Goal: Task Accomplishment & Management: Manage account settings

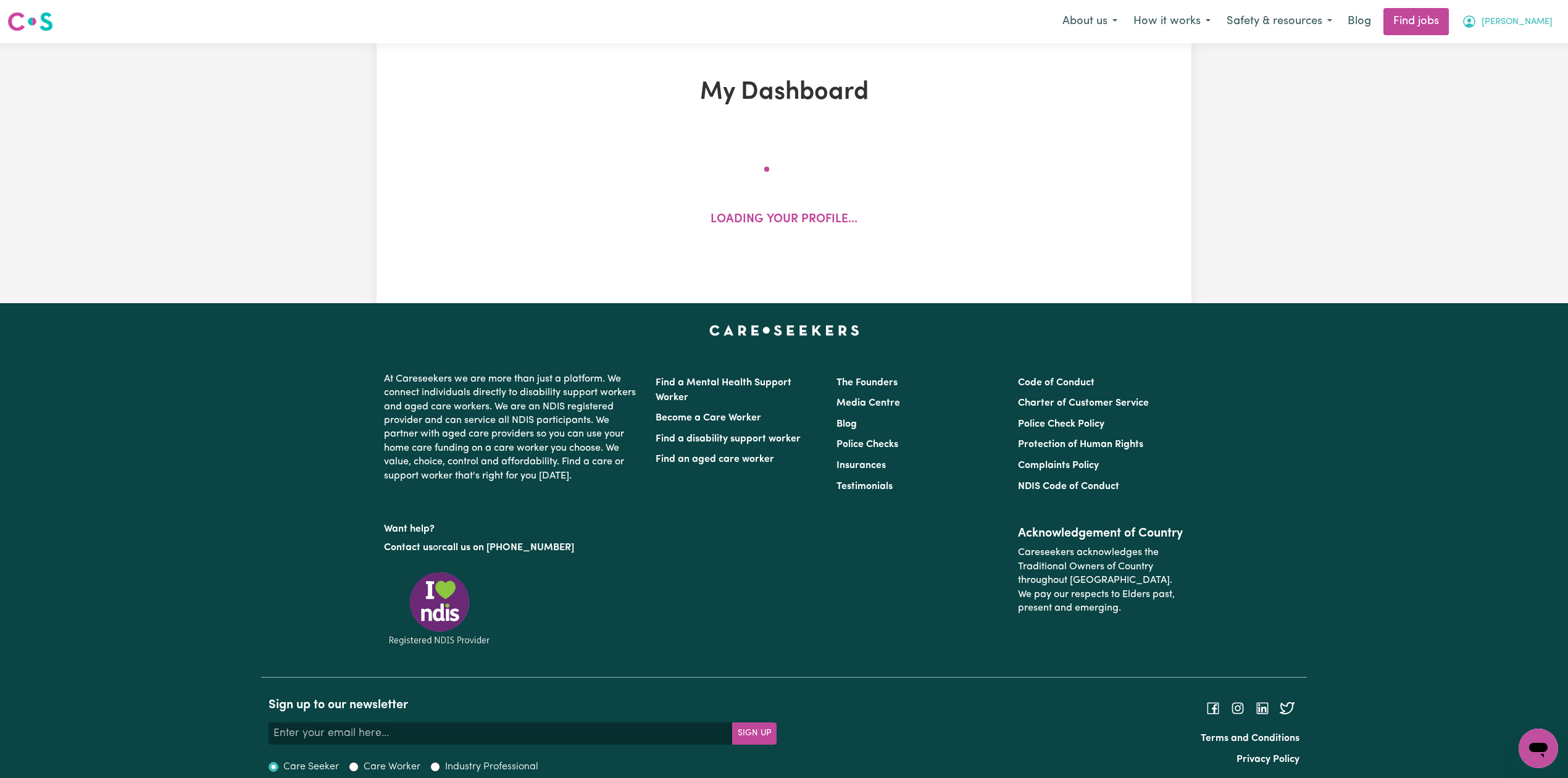
click at [1524, 23] on span "[PERSON_NAME]" at bounding box center [1517, 23] width 71 height 14
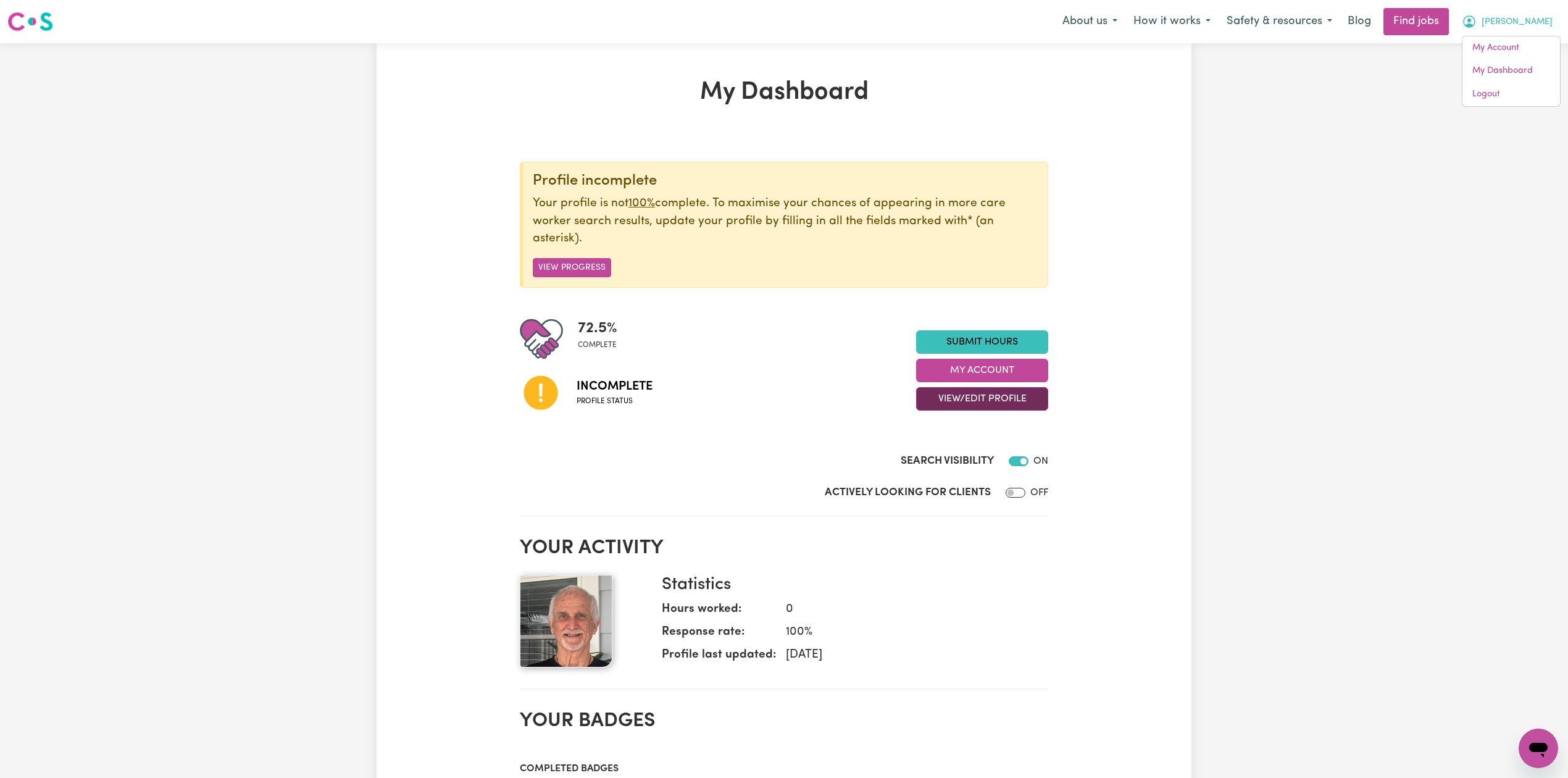
click at [970, 404] on button "View/Edit Profile" at bounding box center [982, 398] width 132 height 23
click at [927, 453] on link "Edit Profile" at bounding box center [974, 456] width 115 height 25
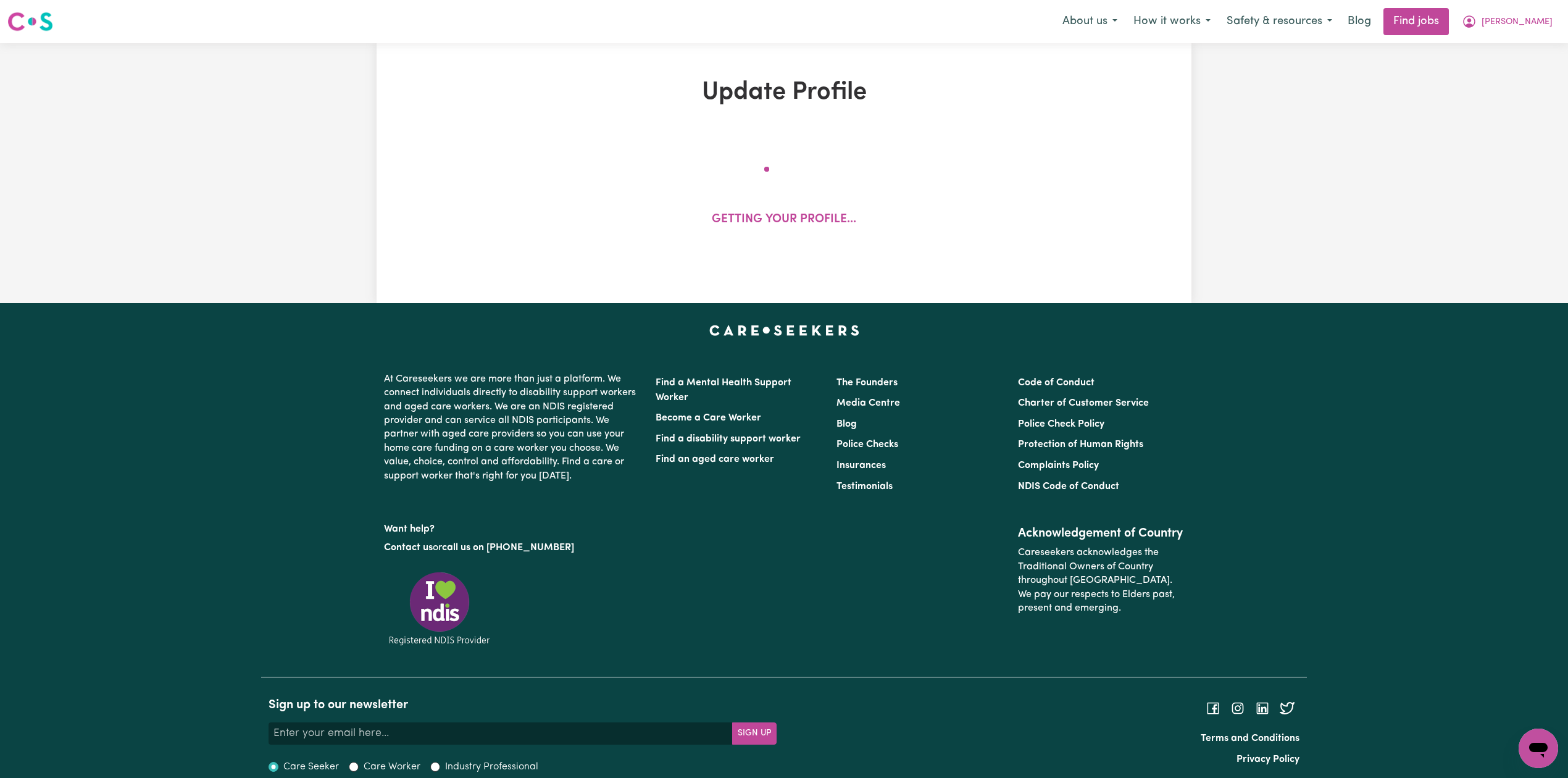
select select "[DEMOGRAPHIC_DATA]"
select select "[DEMOGRAPHIC_DATA] Citizen"
select select "Studying a healthcare related degree or qualification"
select select "70"
select select "100"
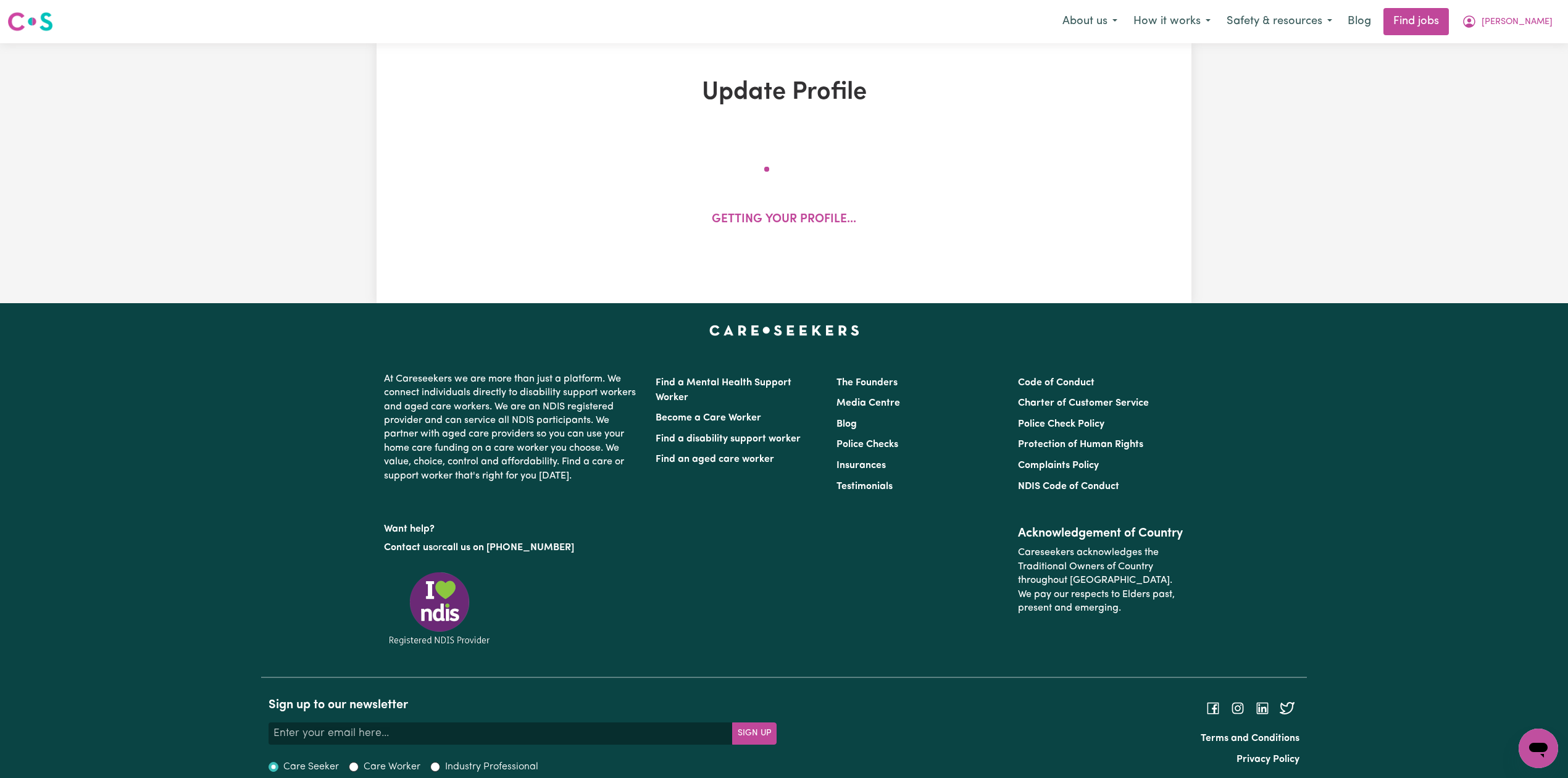
select select "128"
select select "156"
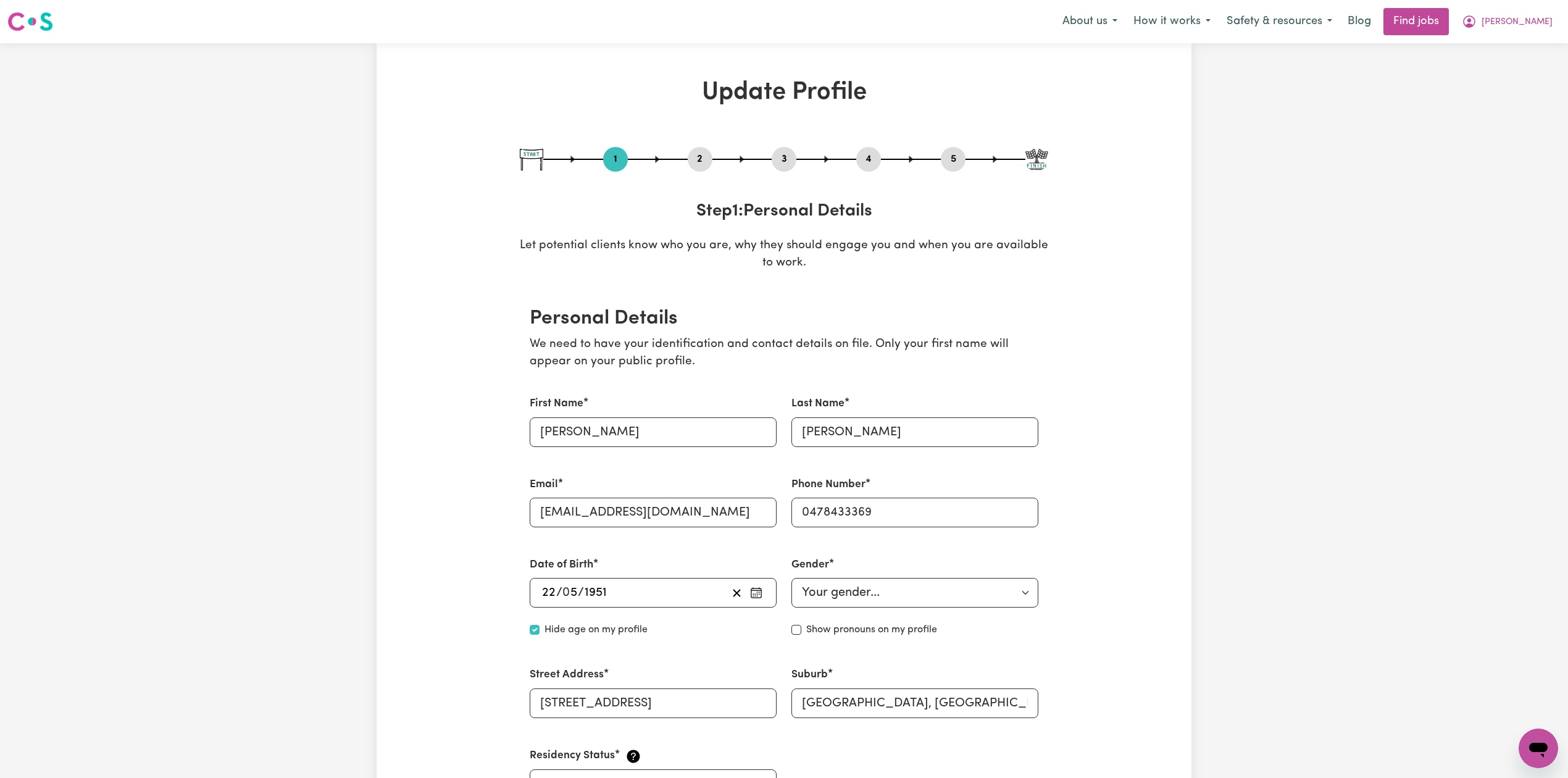
click at [690, 157] on button "2" at bounding box center [700, 159] width 25 height 16
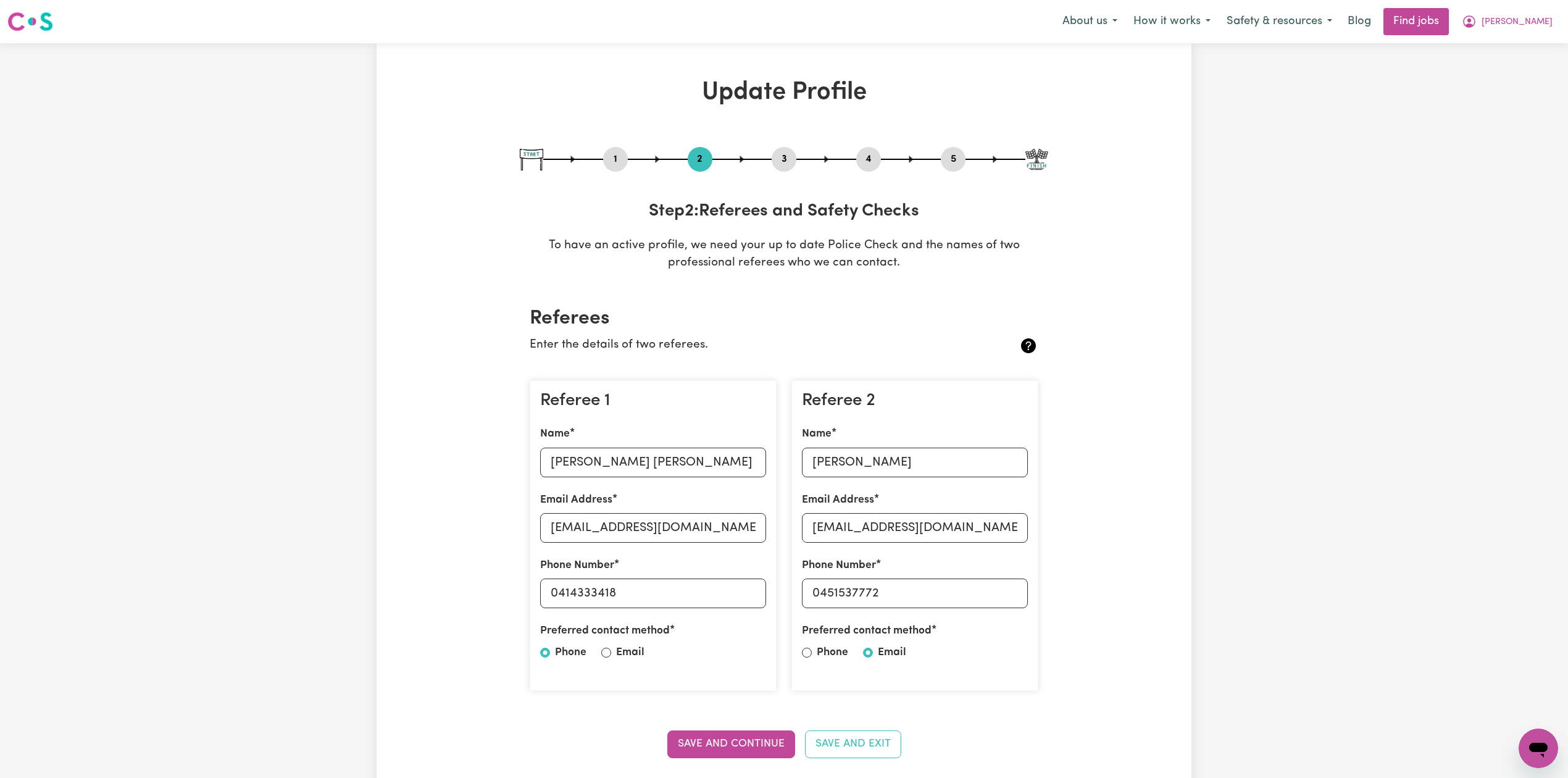
click at [793, 154] on button "3" at bounding box center [784, 159] width 25 height 16
select select "Certificate III (Individual Support)"
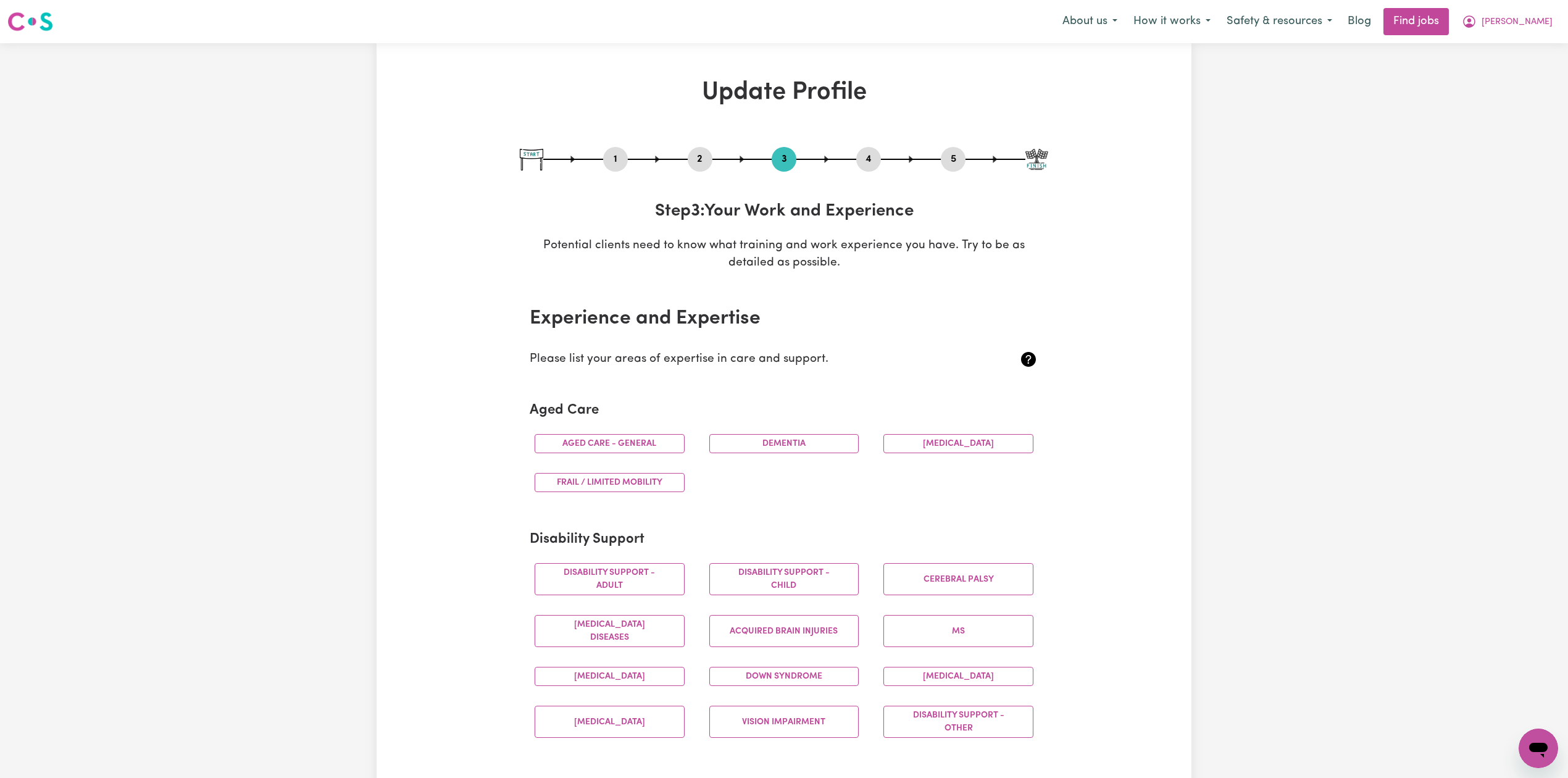
click at [855, 164] on div "1 2 3 4 5" at bounding box center [784, 159] width 528 height 25
click at [877, 152] on button "4" at bounding box center [869, 159] width 25 height 16
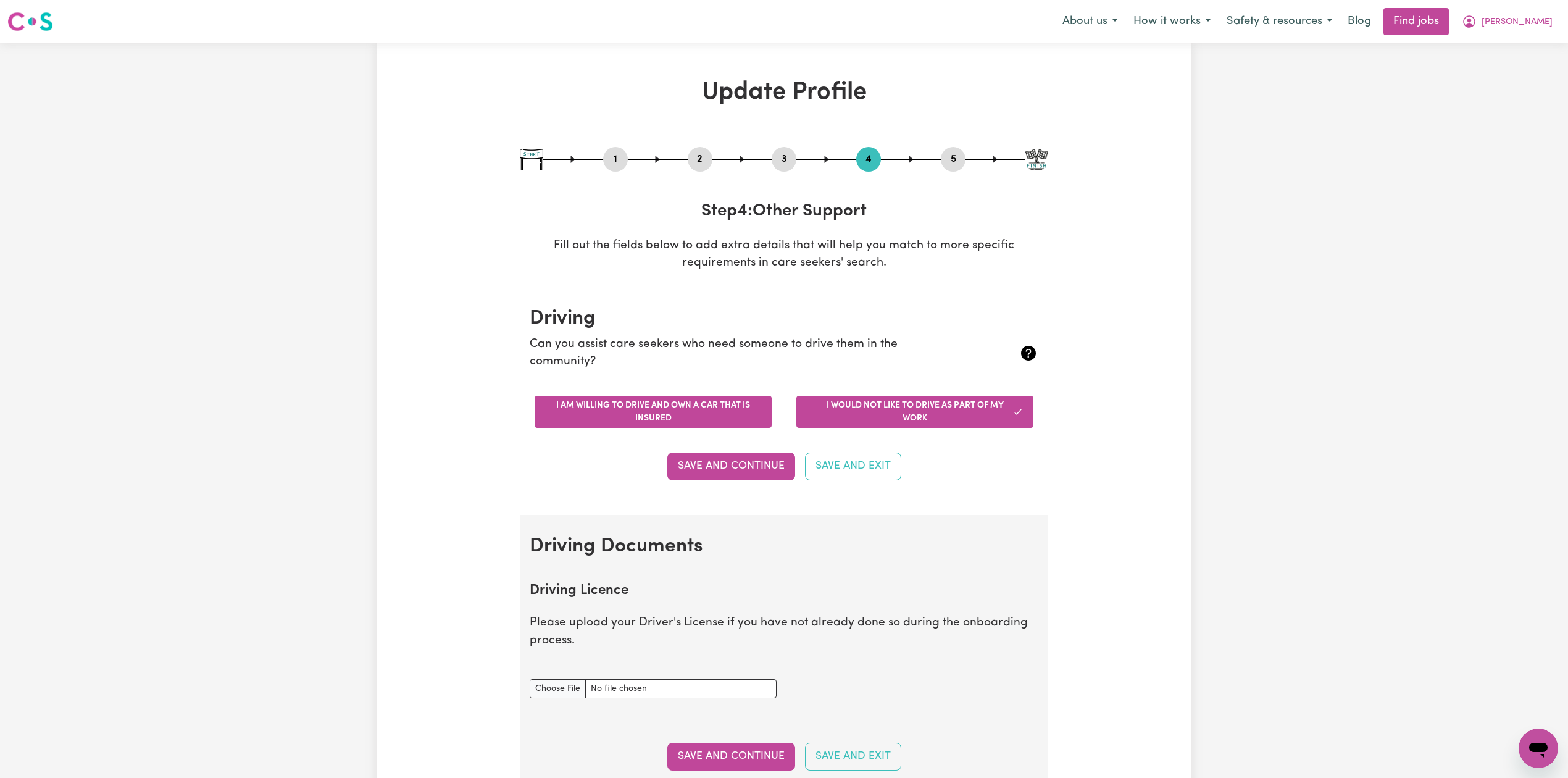
scroll to position [329, 0]
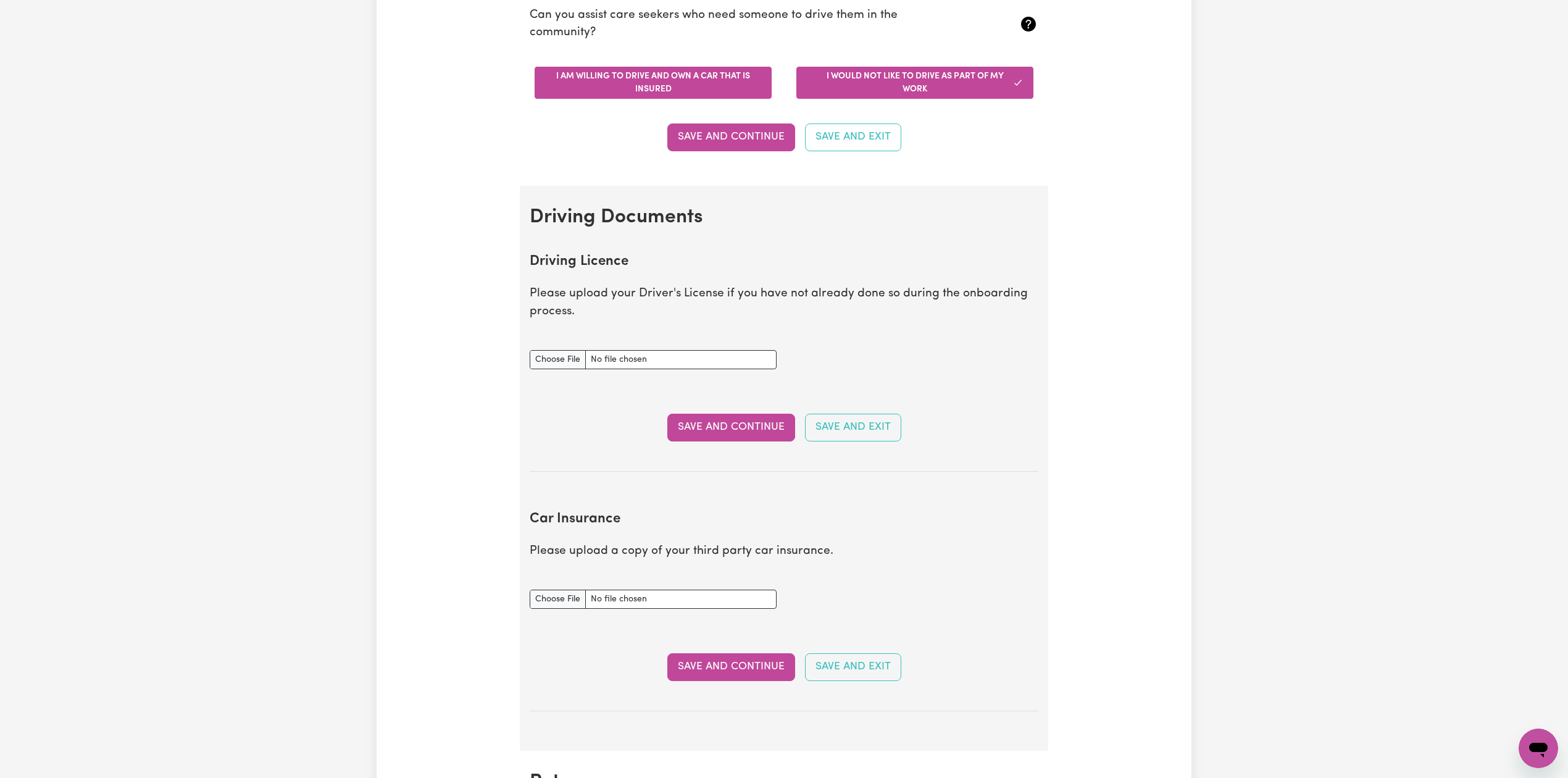
click at [661, 84] on button "I am willing to drive and own a car that is insured" at bounding box center [653, 83] width 237 height 32
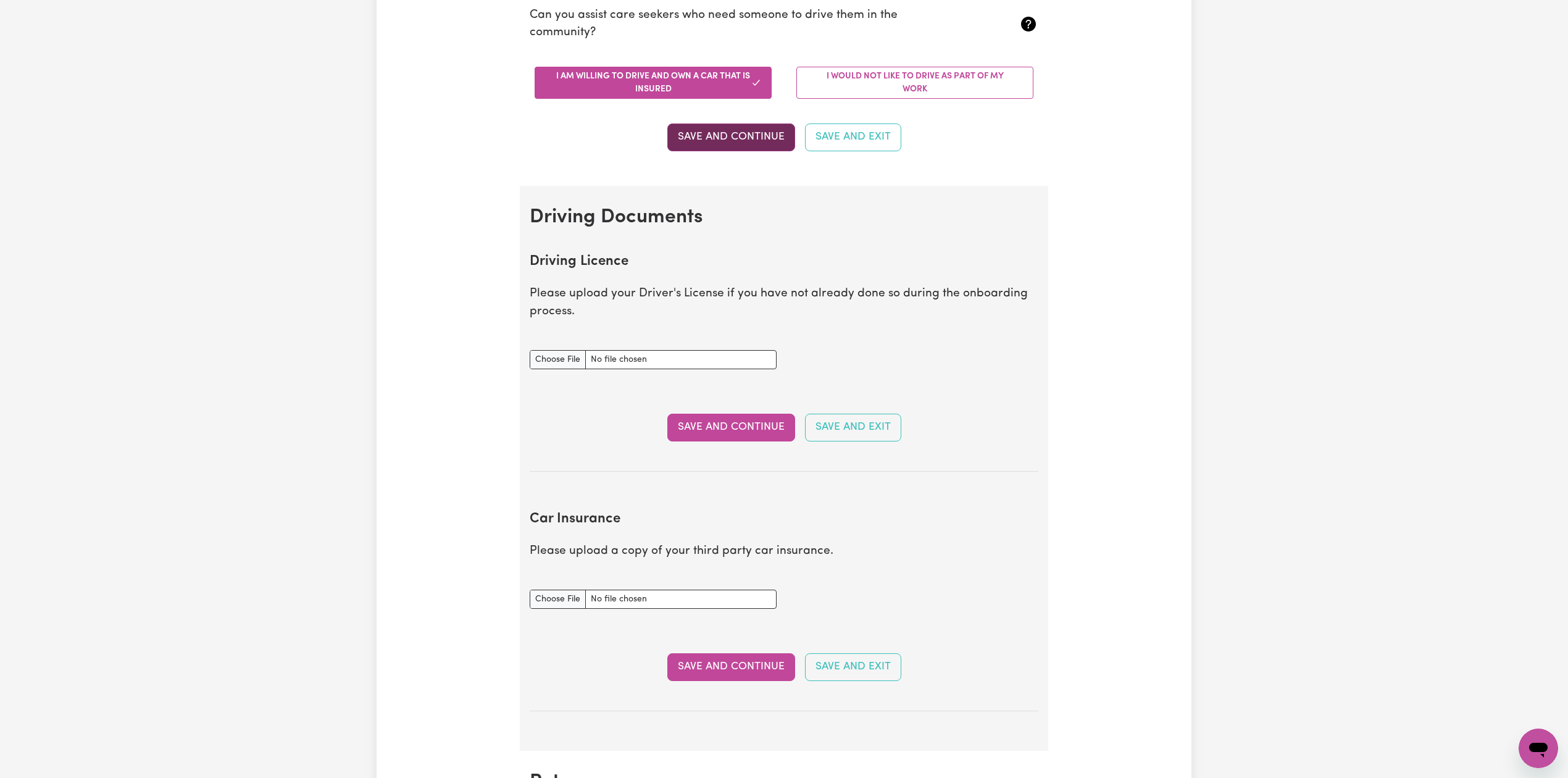
click at [736, 146] on button "Save and Continue" at bounding box center [732, 137] width 128 height 27
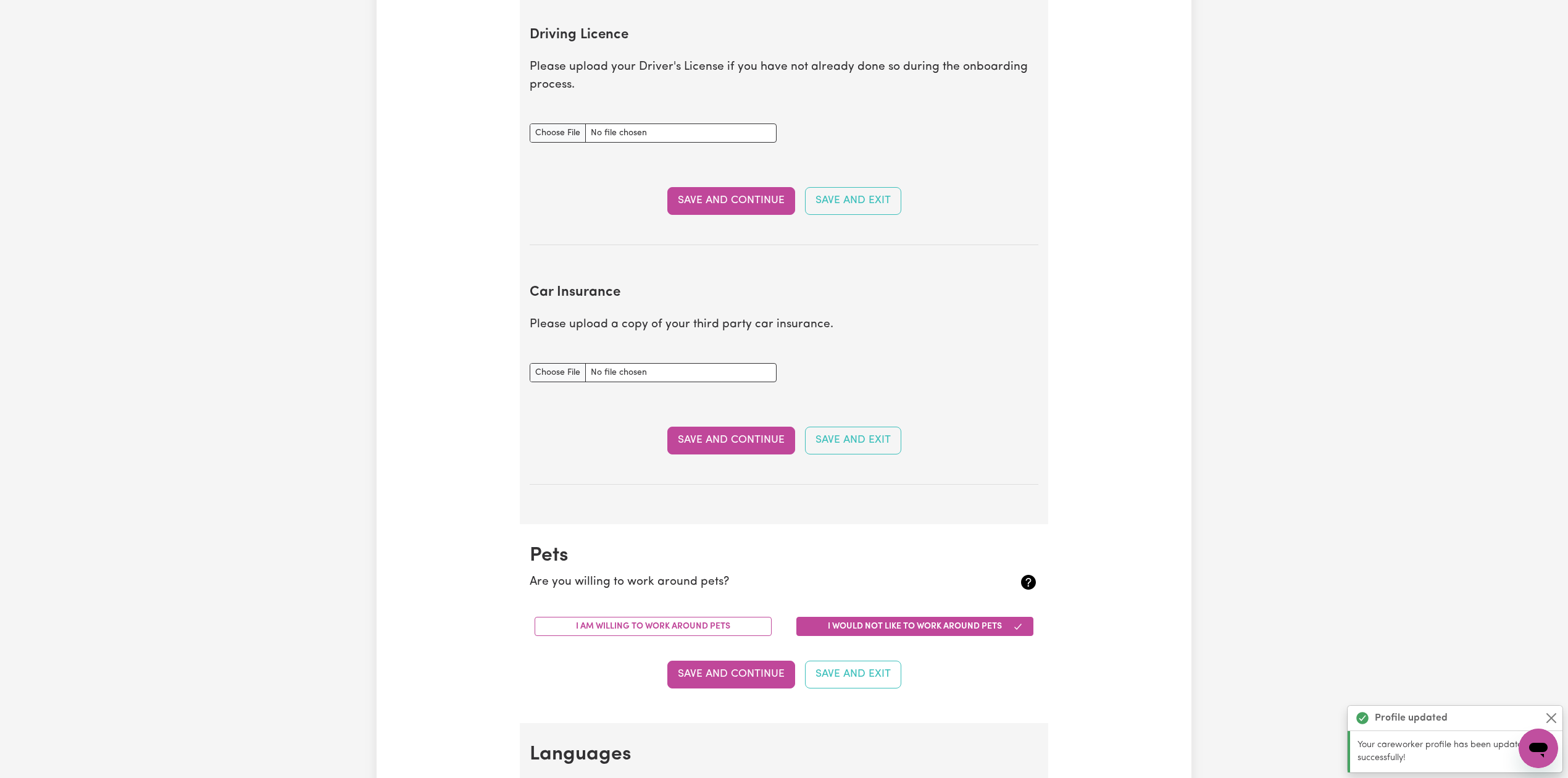
scroll to position [564, 0]
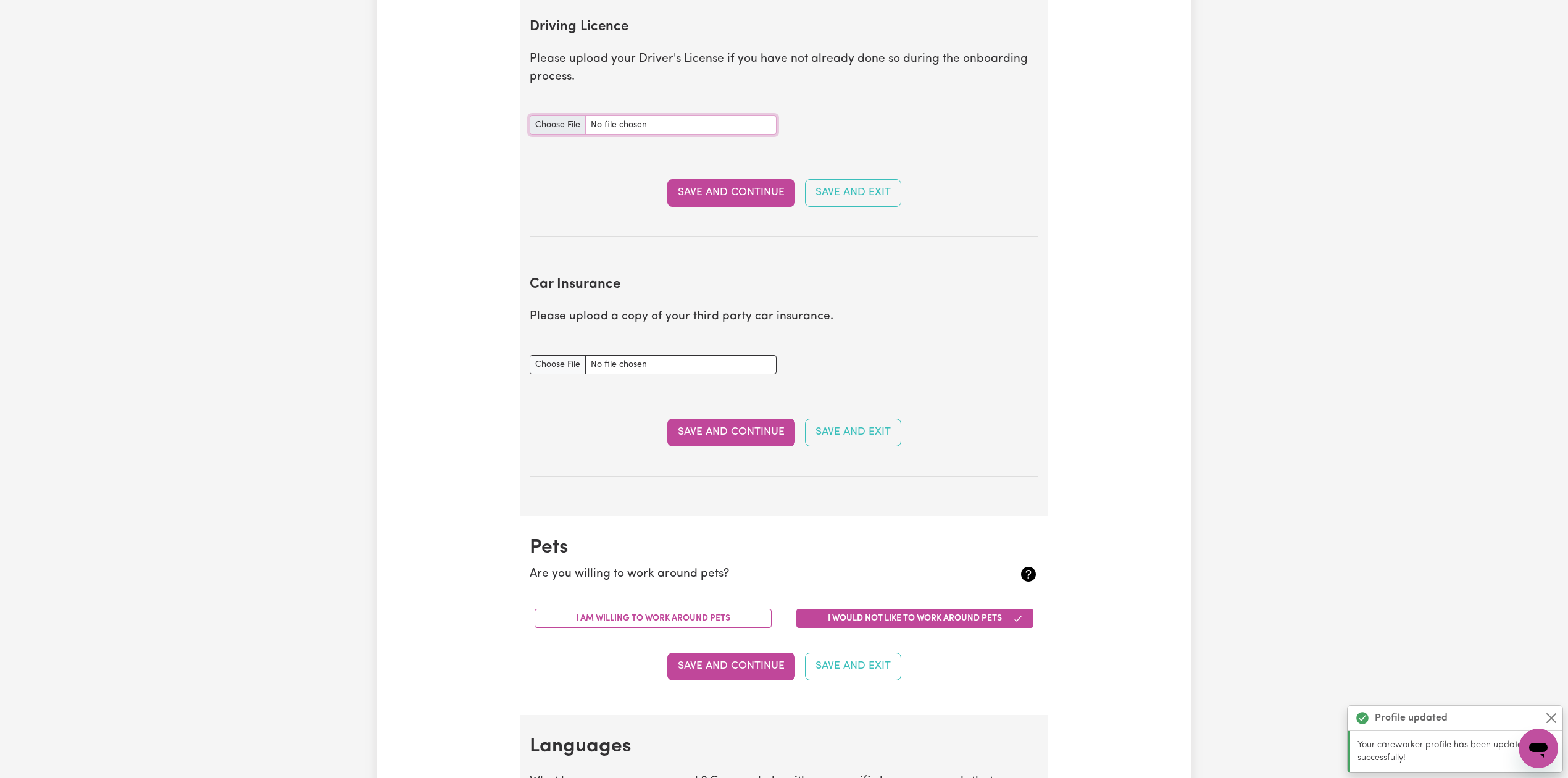
click at [567, 125] on input "Driving Licence document" at bounding box center [653, 124] width 247 height 19
type input "C:\fakepath\[PERSON_NAME] DL.pdf"
click at [689, 196] on button "Save and Continue" at bounding box center [732, 193] width 128 height 27
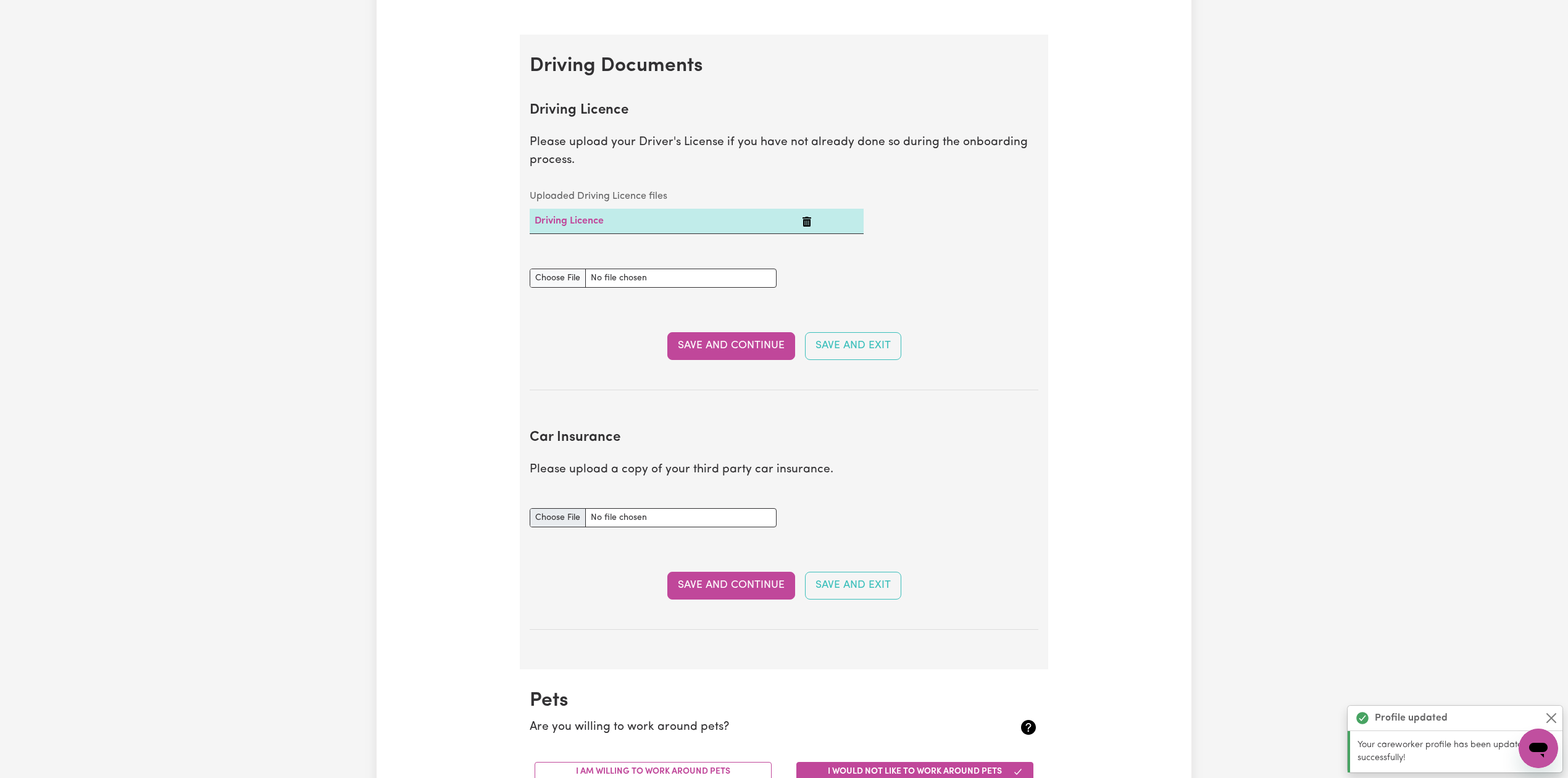
scroll to position [645, 0]
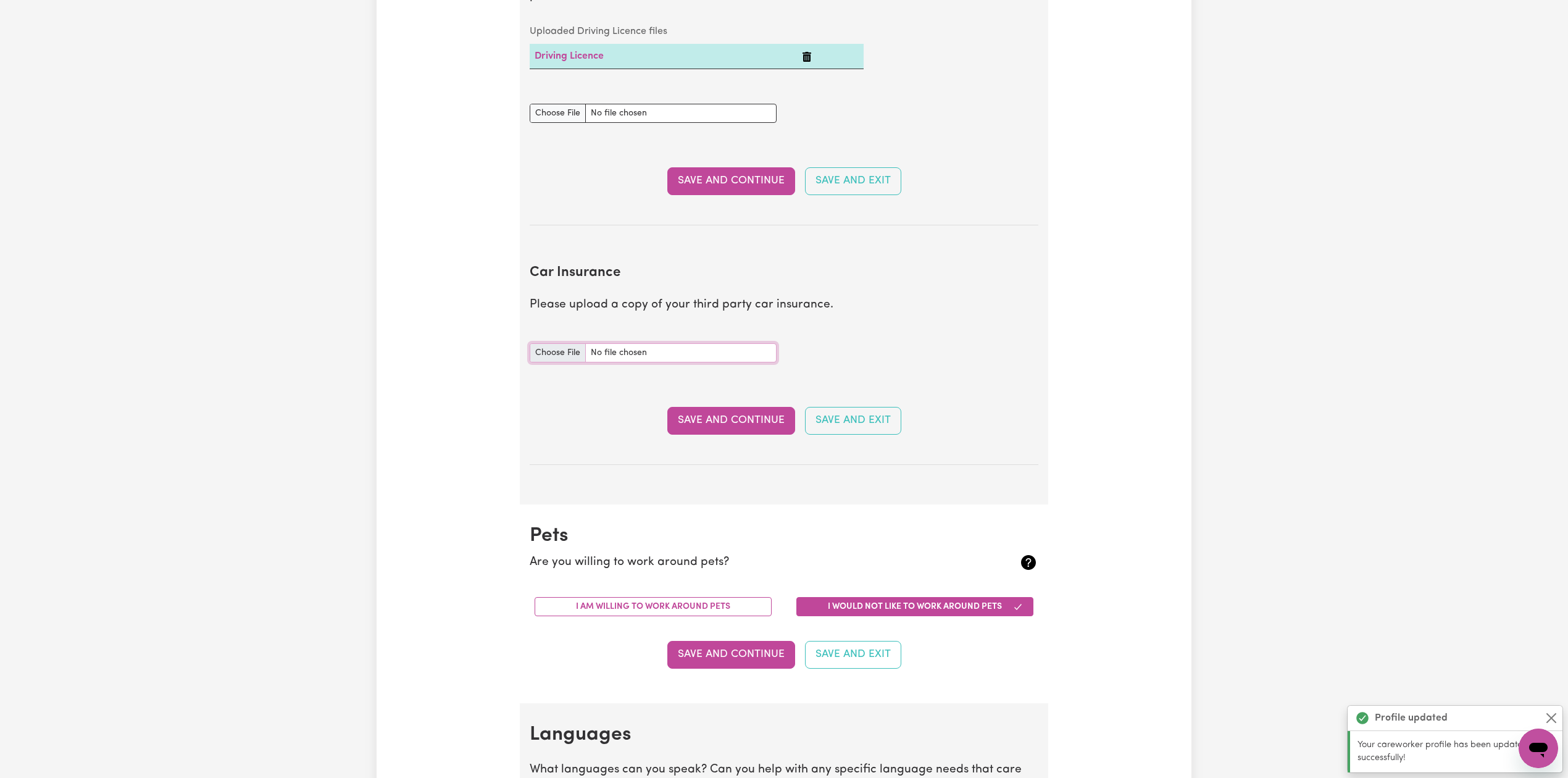
click at [546, 359] on input "Car Insurance document" at bounding box center [653, 352] width 247 height 19
type input "C:\fakepath\[PERSON_NAME] CTP.jpg"
click at [702, 417] on button "Save and Continue" at bounding box center [732, 420] width 128 height 27
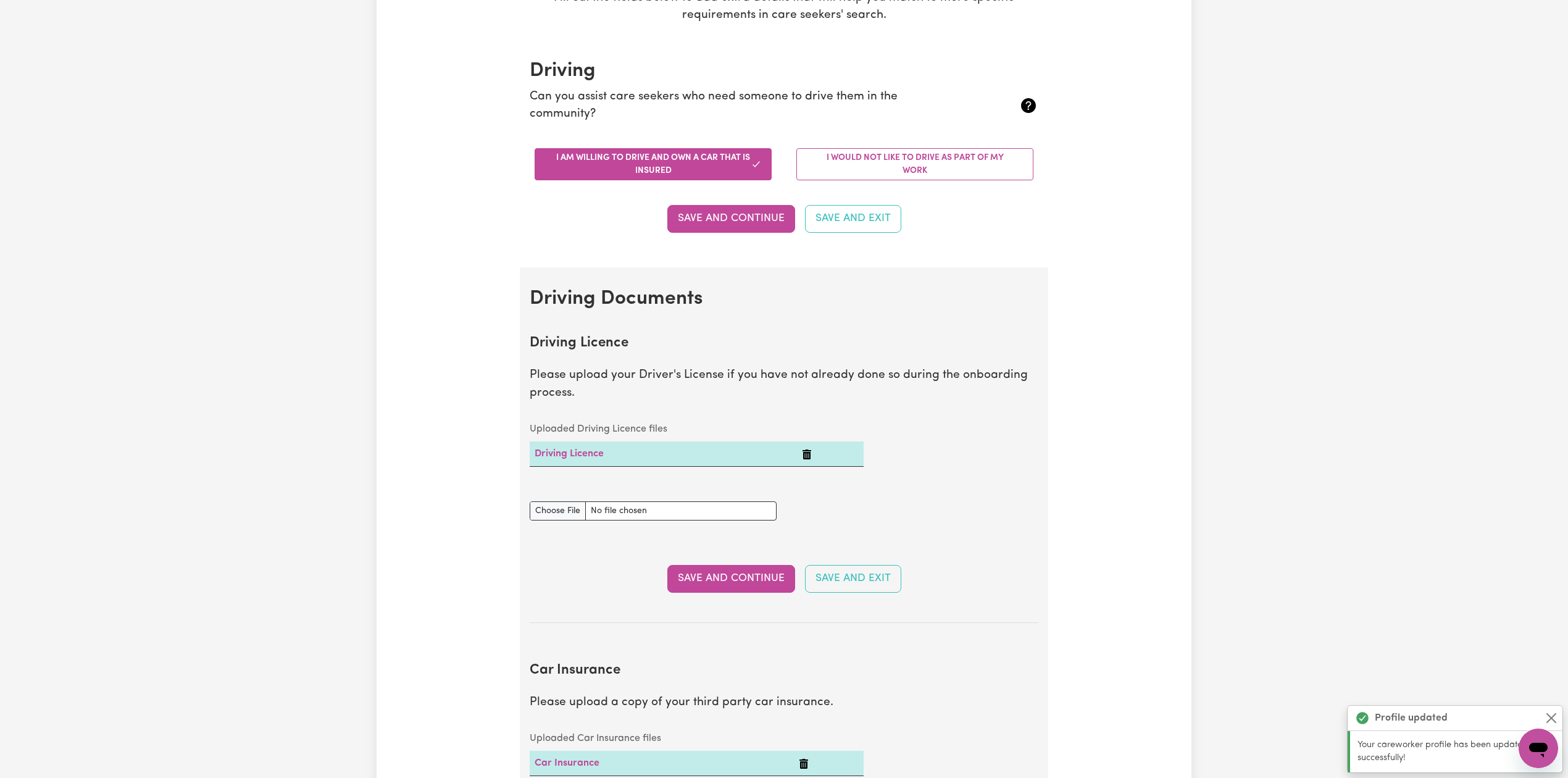
scroll to position [83, 0]
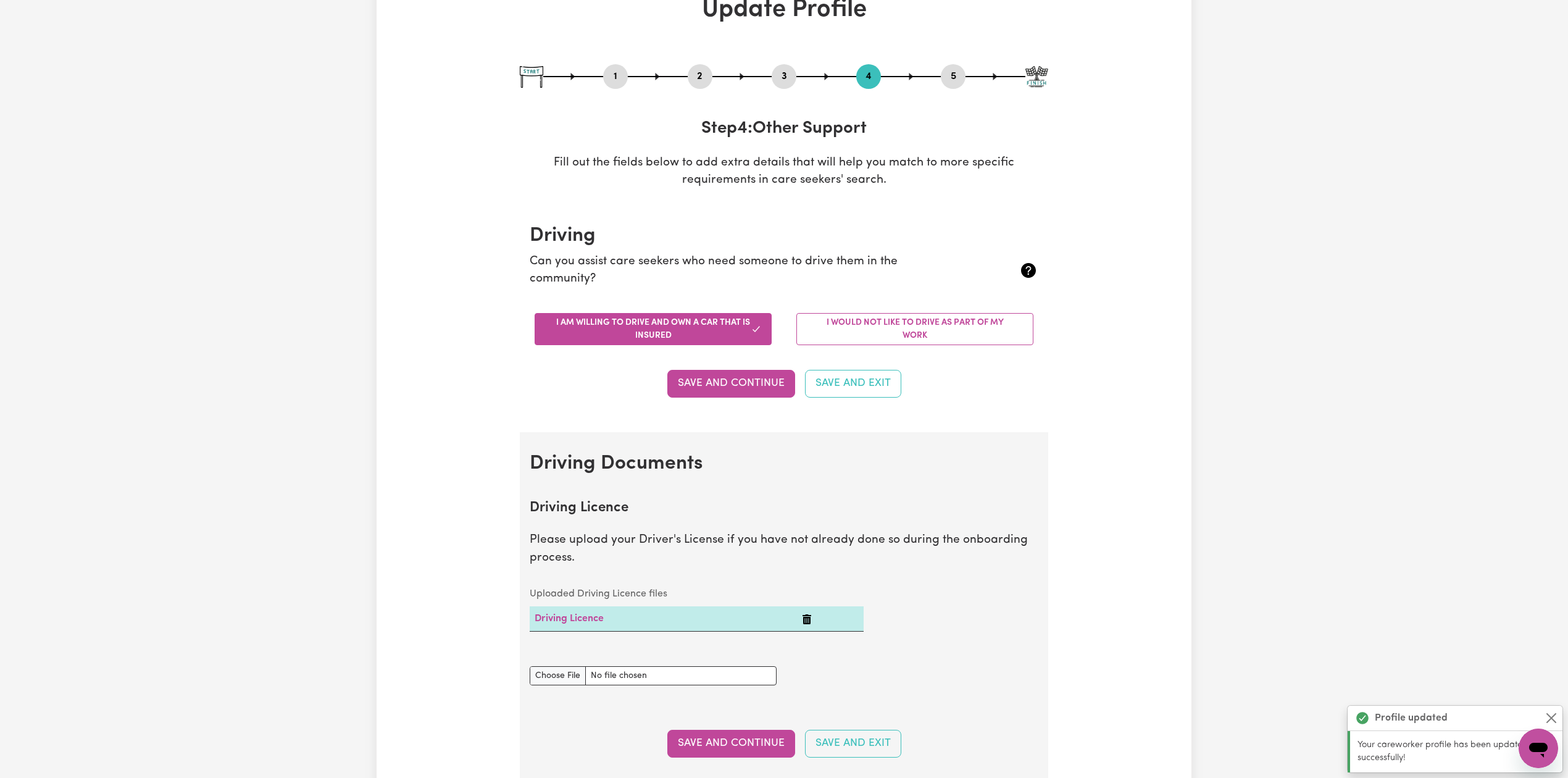
click at [951, 72] on button "5" at bounding box center [953, 76] width 25 height 16
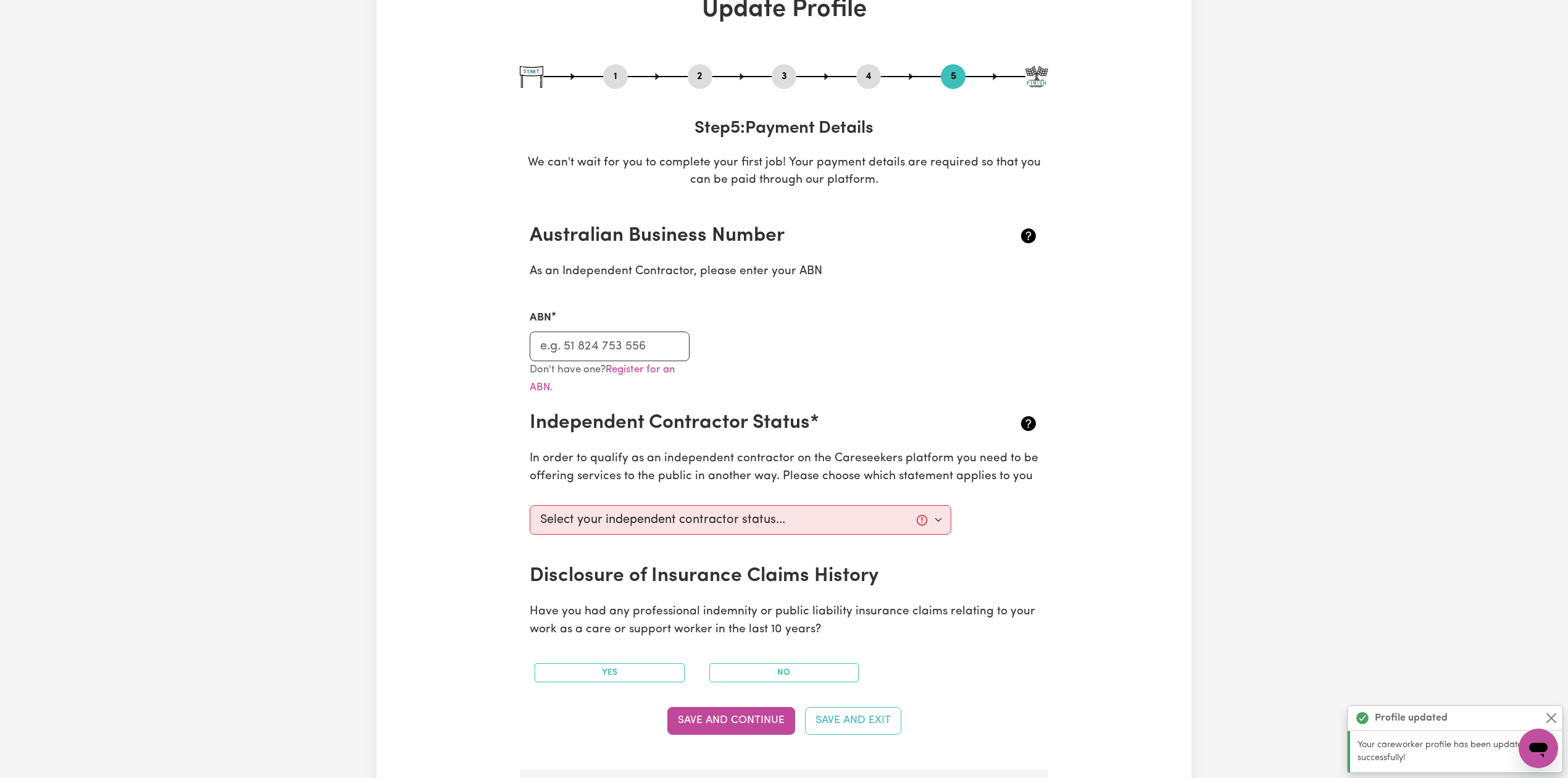
scroll to position [248, 0]
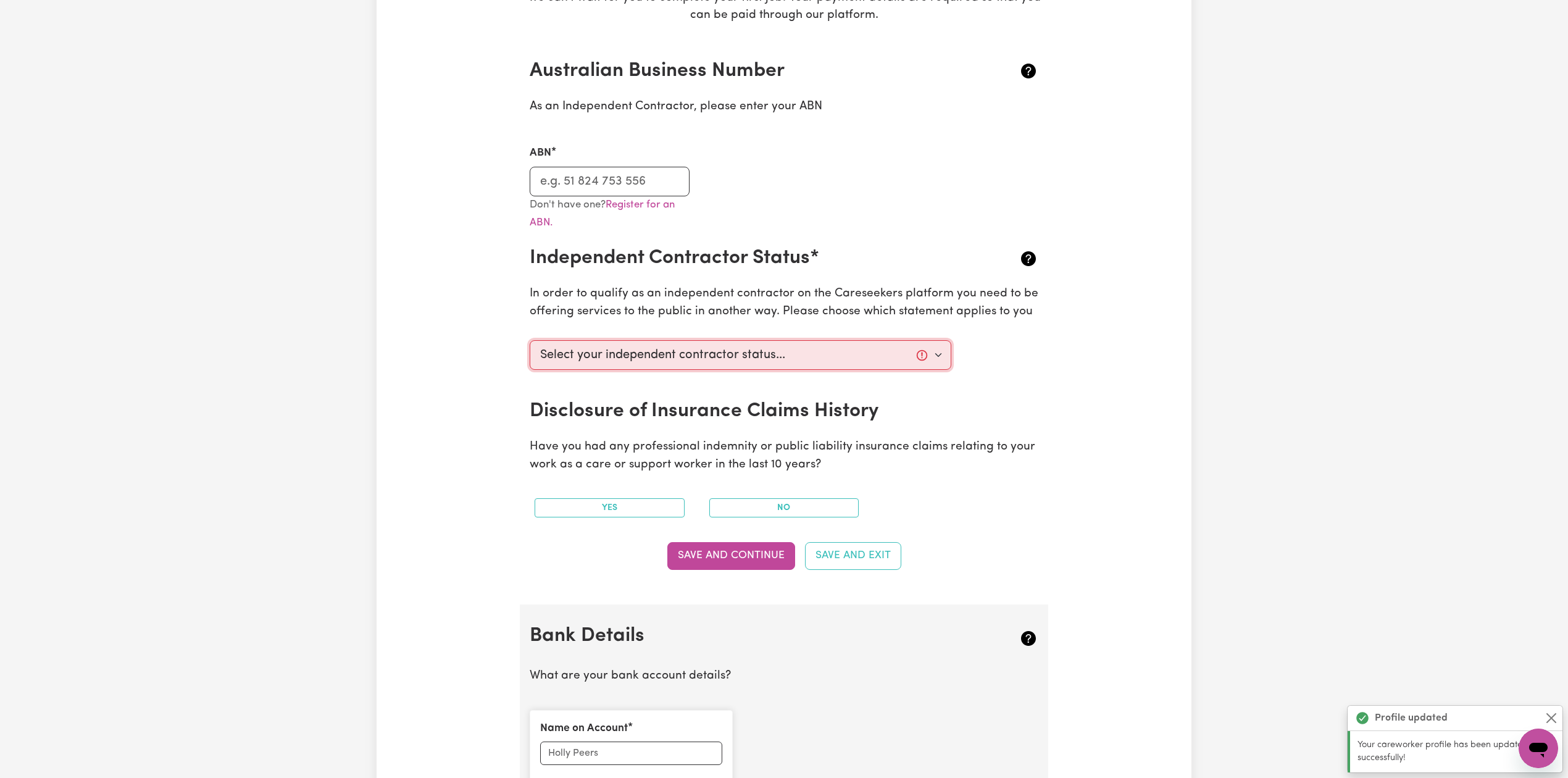
click at [566, 355] on select "Select your independent contractor status... I am providing services through an…" at bounding box center [741, 355] width 422 height 29
click at [364, 366] on div "Update Profile 1 2 3 4 5 Step 5 : Payment Details We can't wait for you to comp…" at bounding box center [784, 461] width 1568 height 1330
click at [583, 356] on select "Select your independent contractor status... I am providing services through an…" at bounding box center [741, 355] width 422 height 29
click at [135, 391] on div "Update Profile 1 2 3 4 5 Step 5 : Payment Details We can't wait for you to comp…" at bounding box center [784, 461] width 1568 height 1330
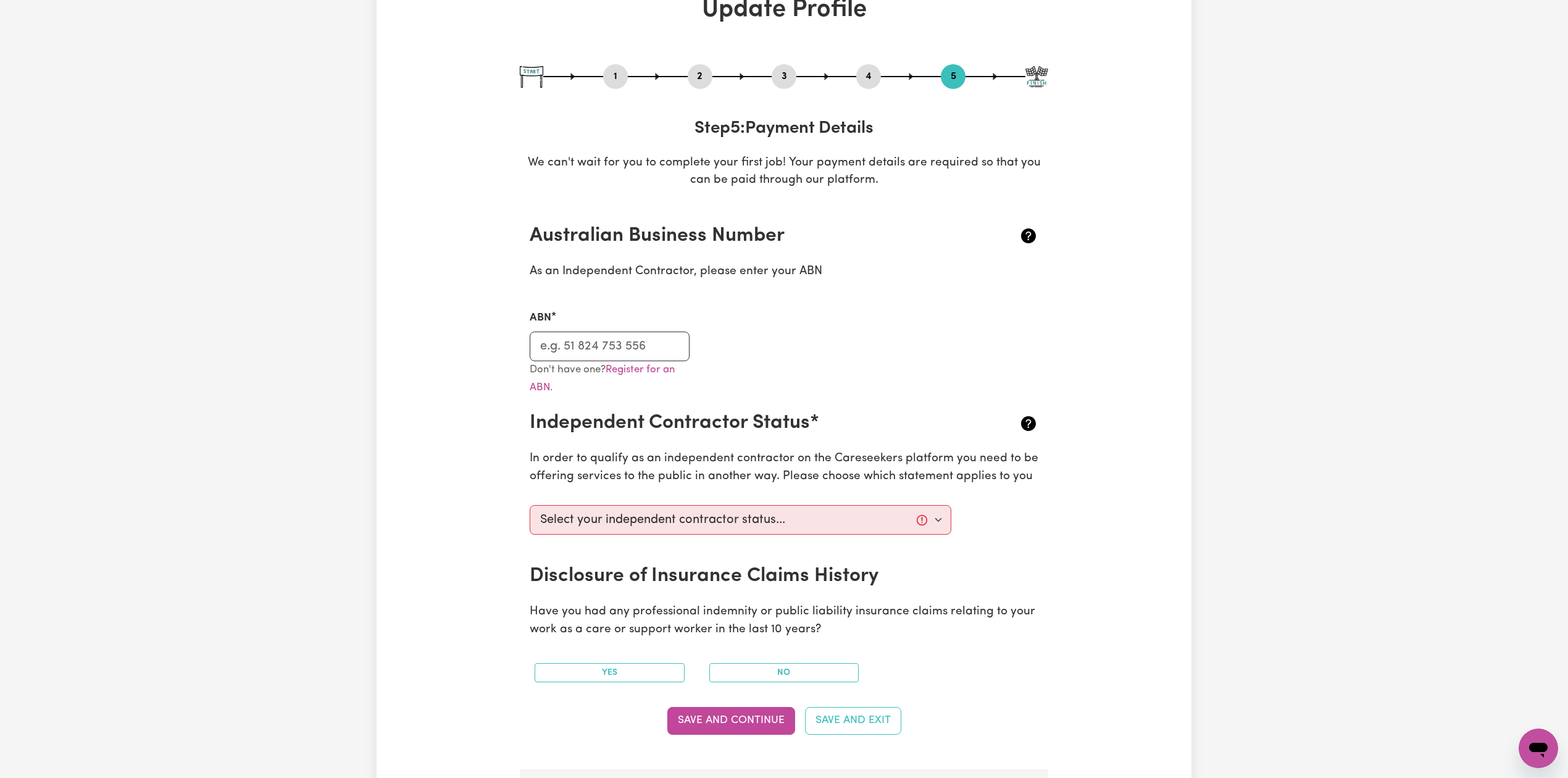
scroll to position [0, 0]
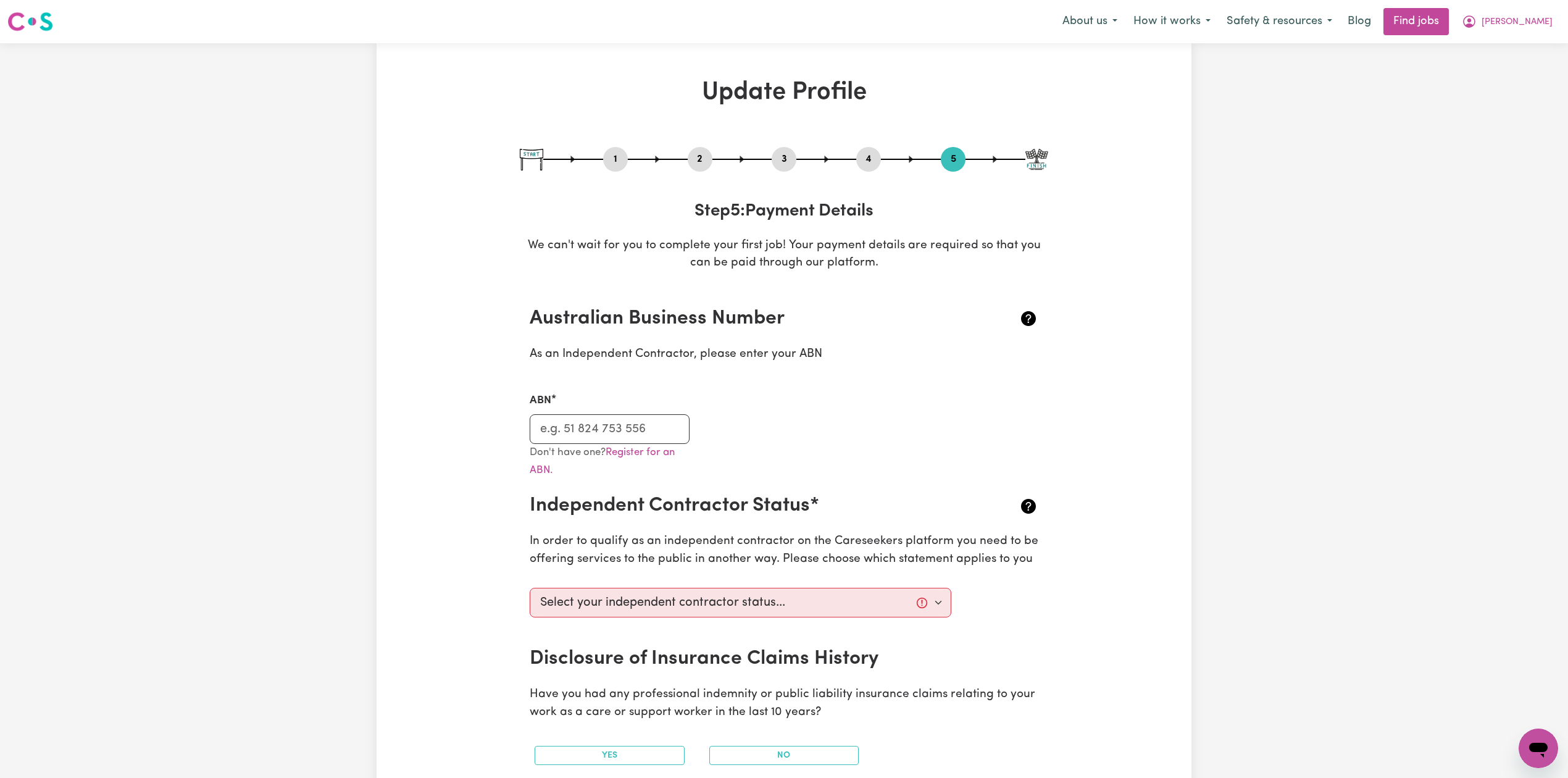
click at [619, 164] on button "1" at bounding box center [615, 159] width 25 height 16
select select "[DEMOGRAPHIC_DATA]"
select select "[DEMOGRAPHIC_DATA] Citizen"
select select "Studying a healthcare related degree or qualification"
select select "70"
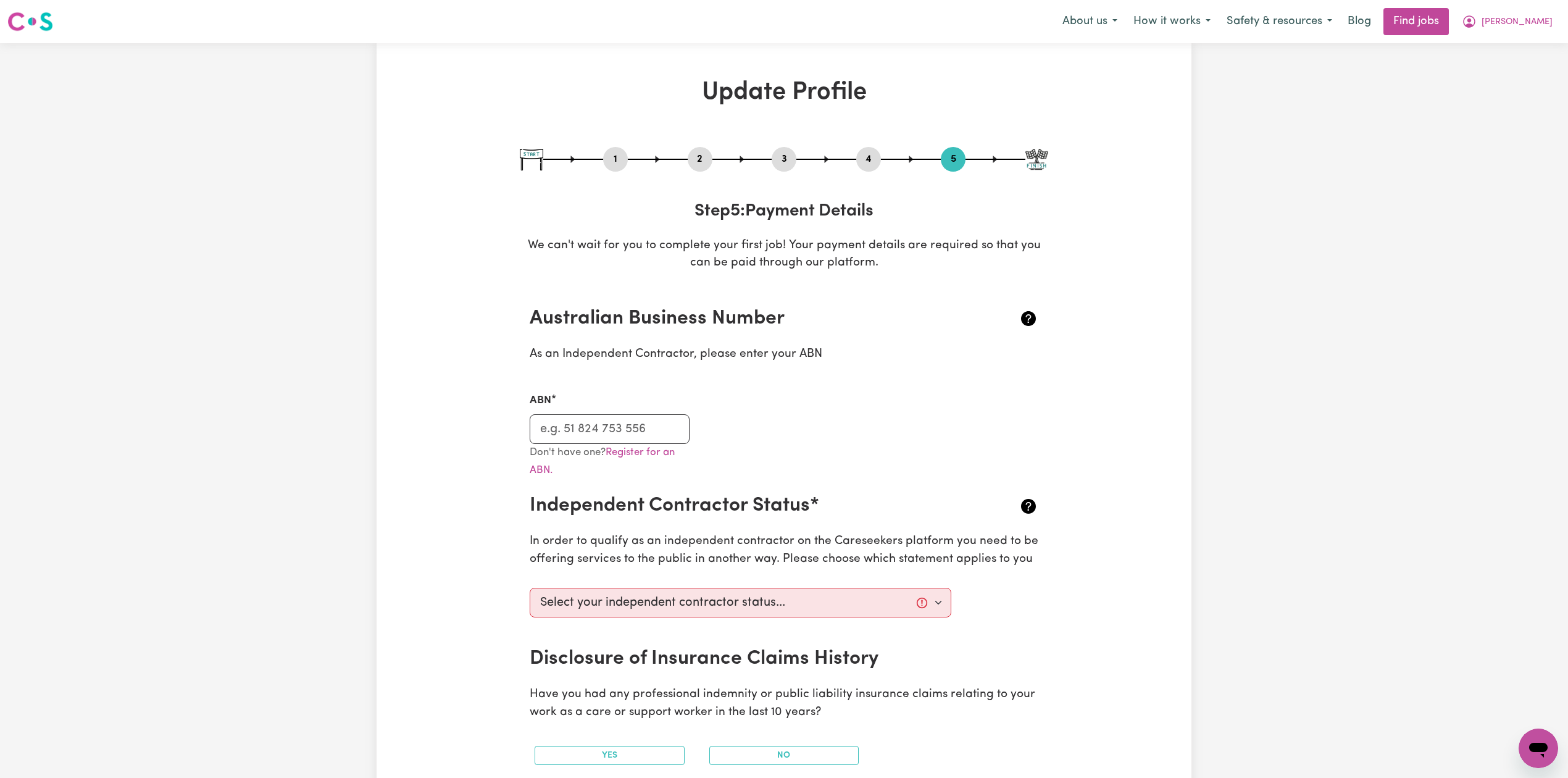
select select "100"
select select "128"
select select "156"
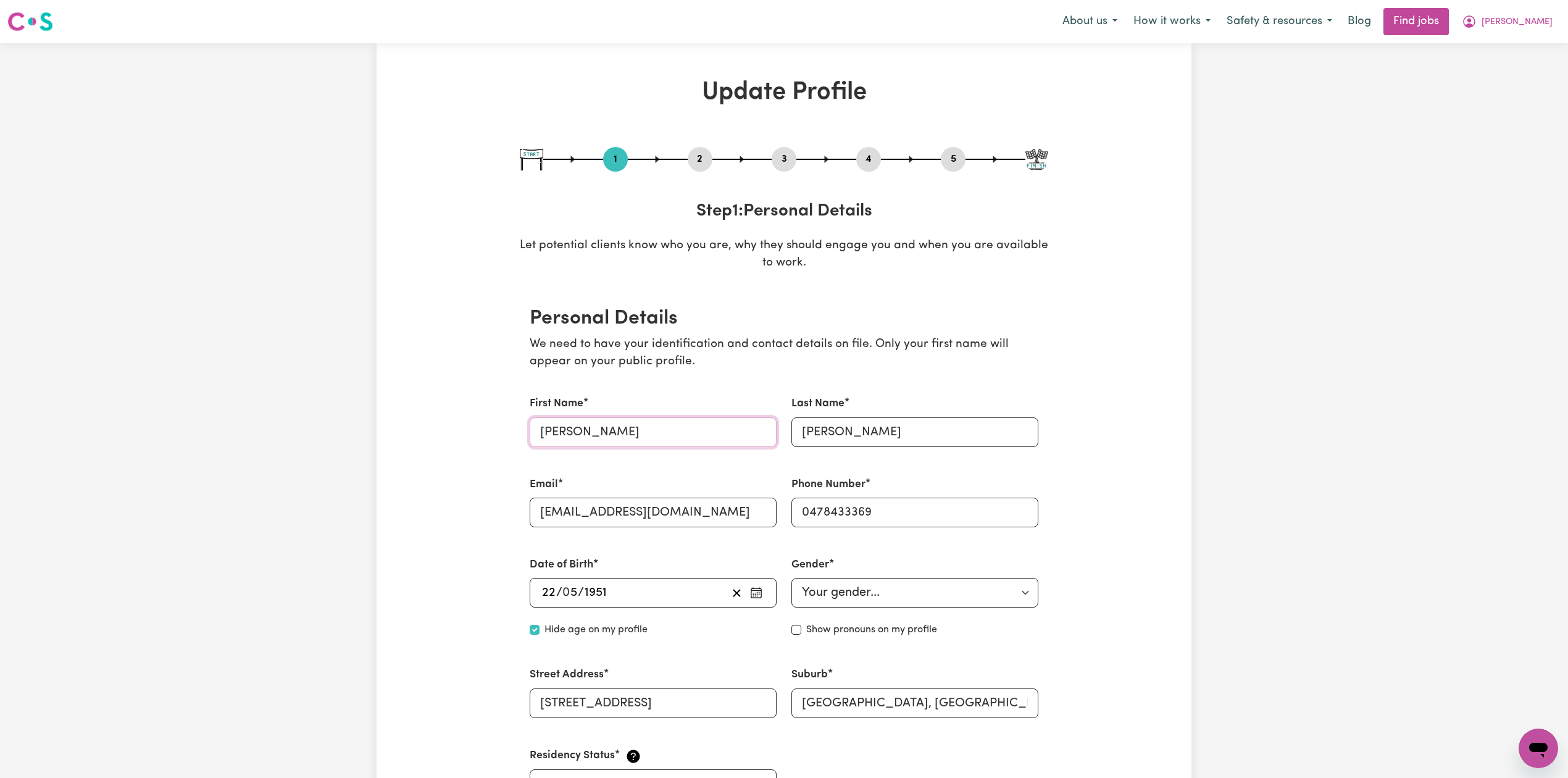
click at [586, 434] on input "[PERSON_NAME]" at bounding box center [653, 432] width 247 height 29
click at [839, 434] on input "[PERSON_NAME]" at bounding box center [915, 432] width 247 height 29
click at [609, 426] on input "[PERSON_NAME]" at bounding box center [653, 432] width 247 height 29
click at [944, 158] on button "5" at bounding box center [953, 159] width 25 height 16
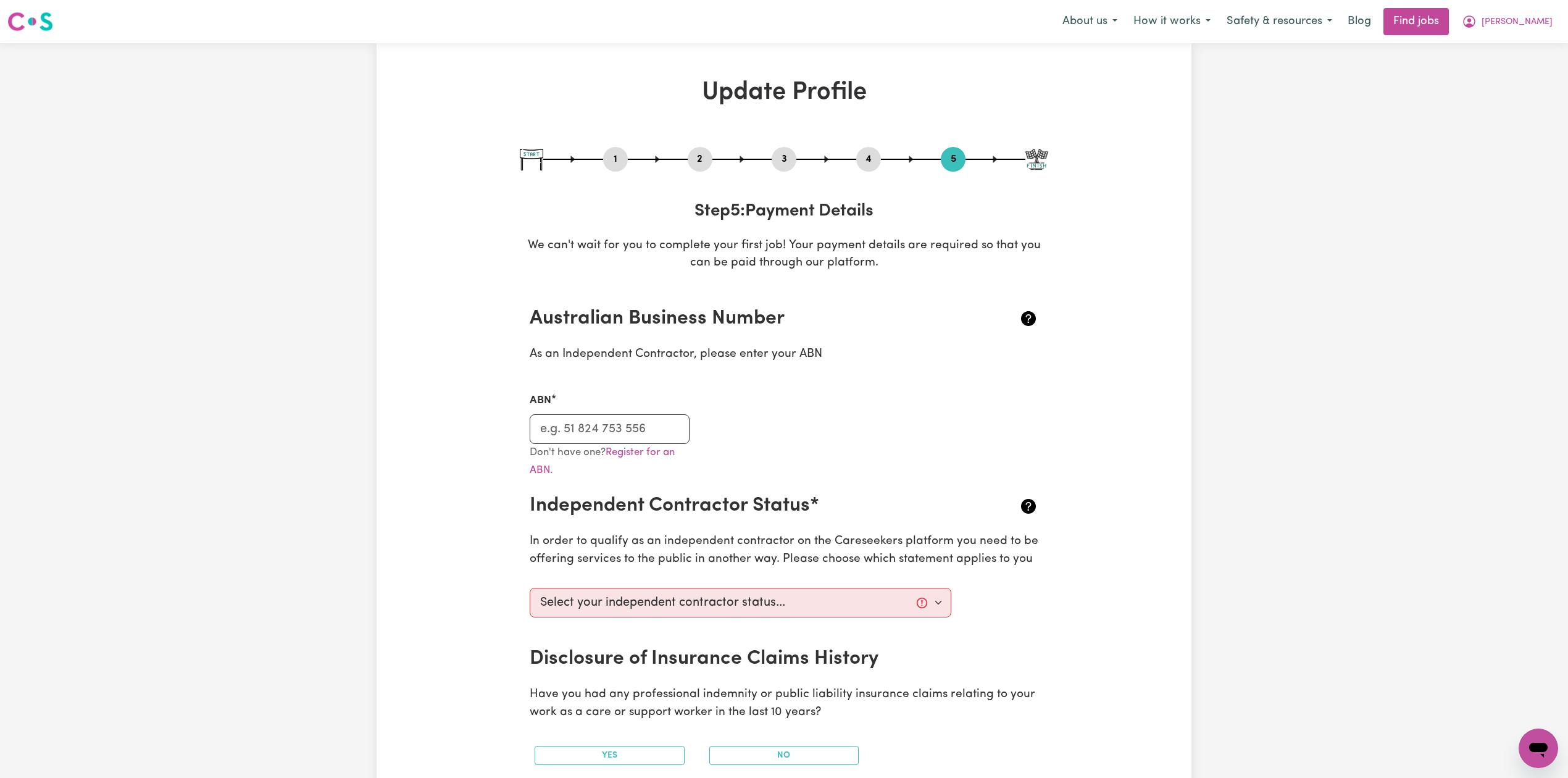
click at [1534, 37] on nav "Menu About us How it works Safety & resources Blog Find jobs [PERSON_NAME]" at bounding box center [784, 21] width 1568 height 43
drag, startPoint x: 1534, startPoint y: 20, endPoint x: 1533, endPoint y: 29, distance: 9.1
click at [1533, 29] on button "[PERSON_NAME]" at bounding box center [1508, 21] width 107 height 26
click at [1512, 82] on link "My Dashboard" at bounding box center [1512, 71] width 98 height 23
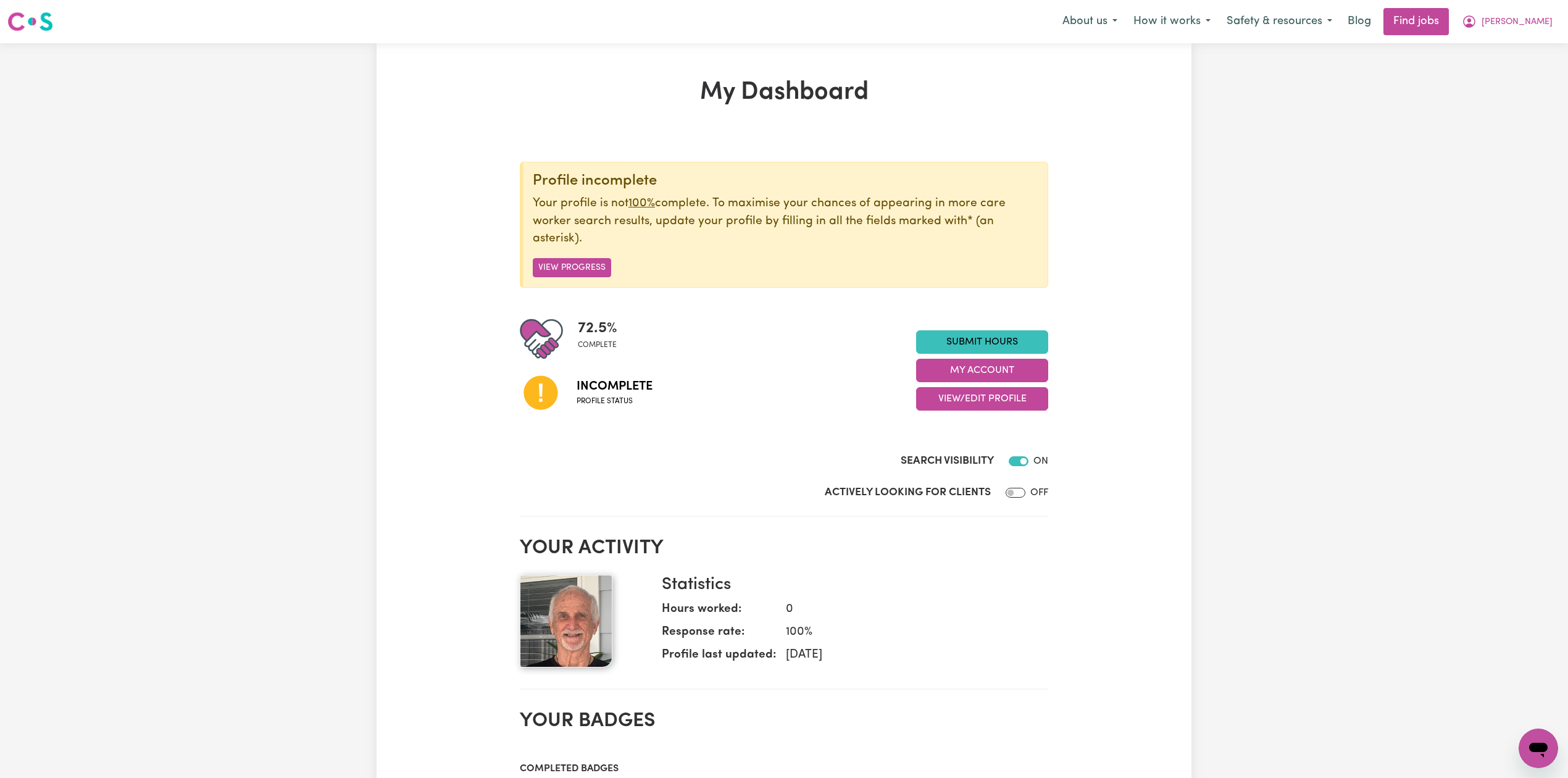
scroll to position [164, 0]
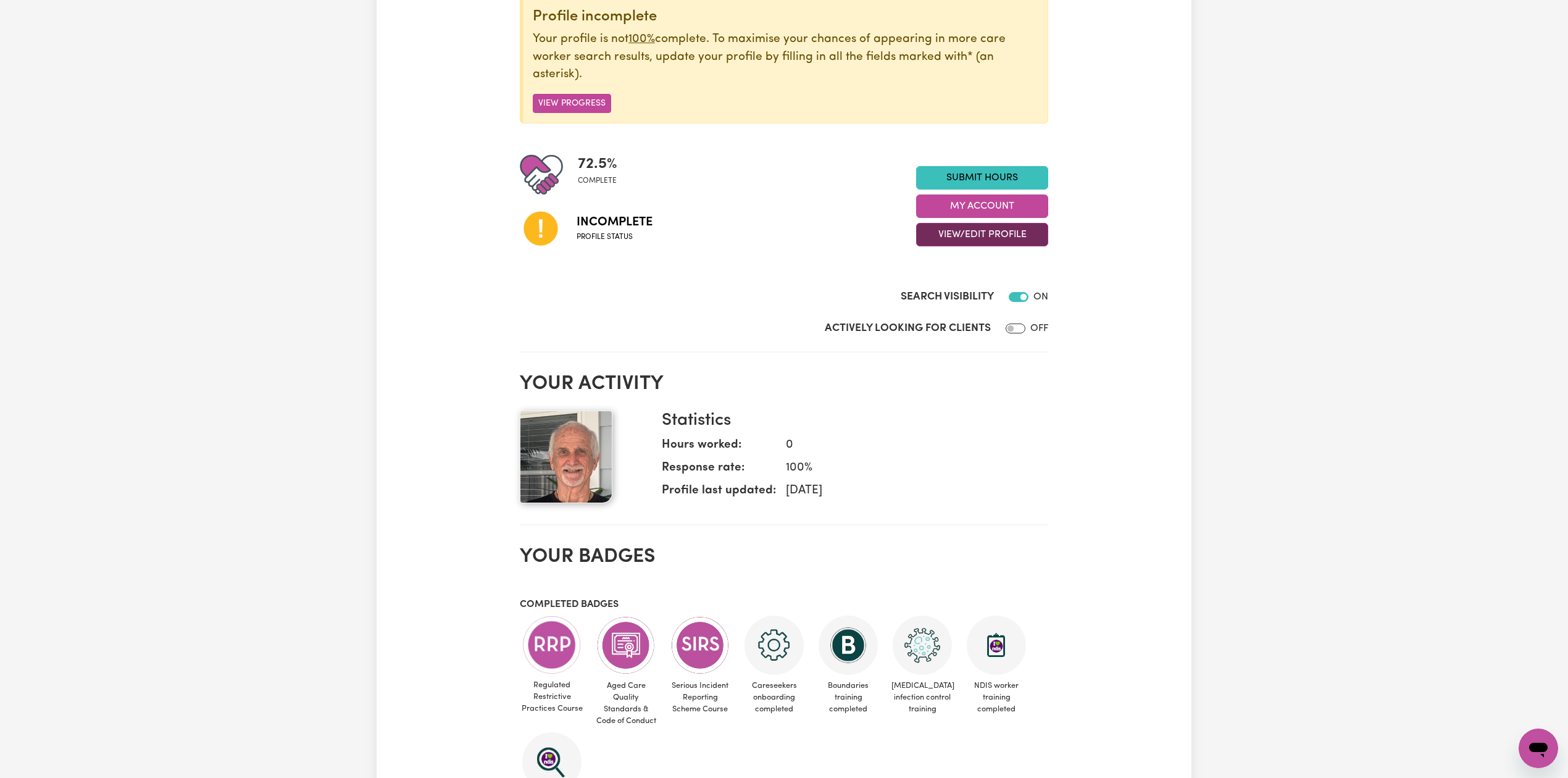
click at [977, 246] on button "View/Edit Profile" at bounding box center [982, 234] width 132 height 23
click at [973, 327] on link "Profile Completeness" at bounding box center [974, 316] width 115 height 25
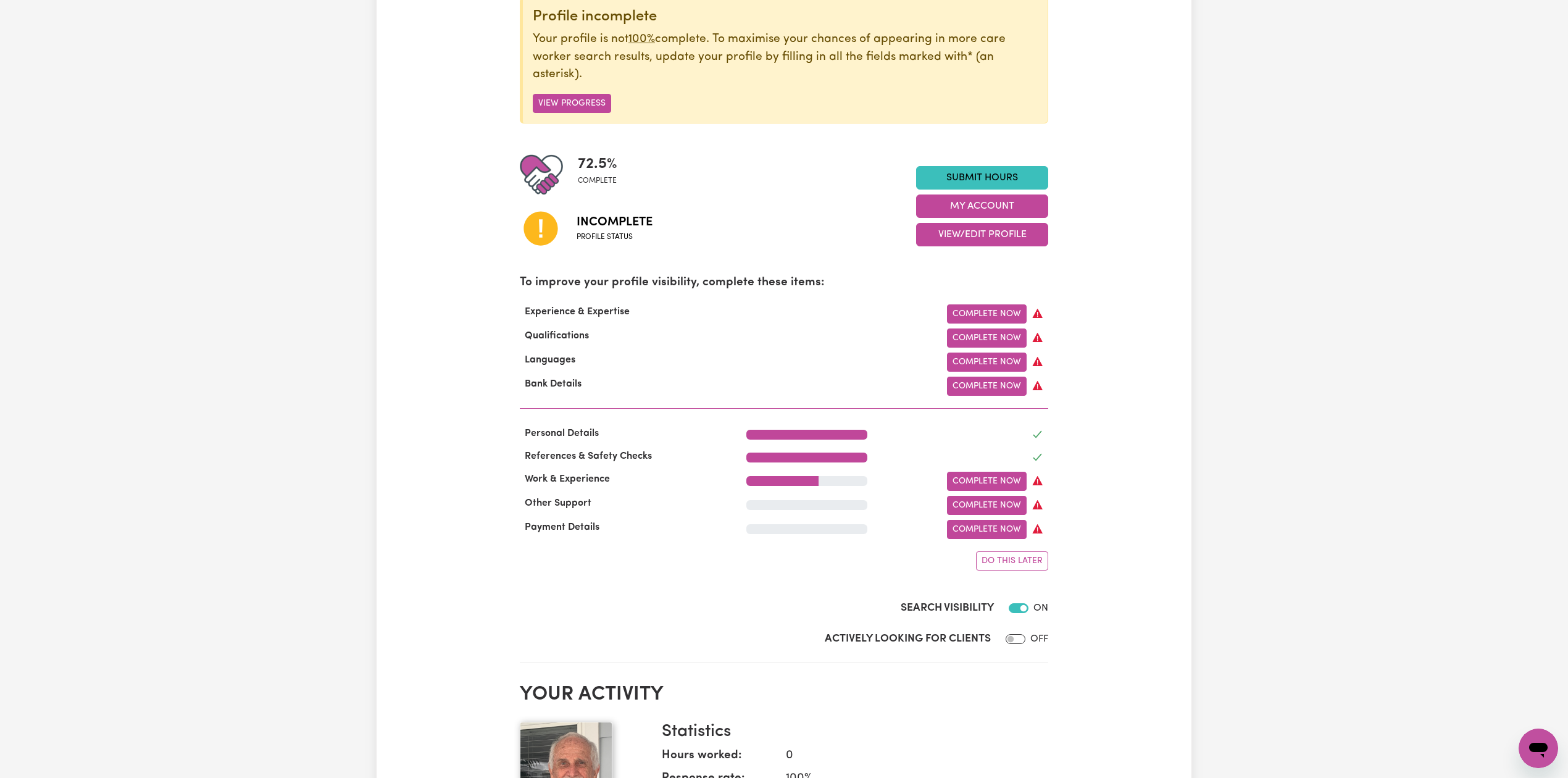
scroll to position [0, 0]
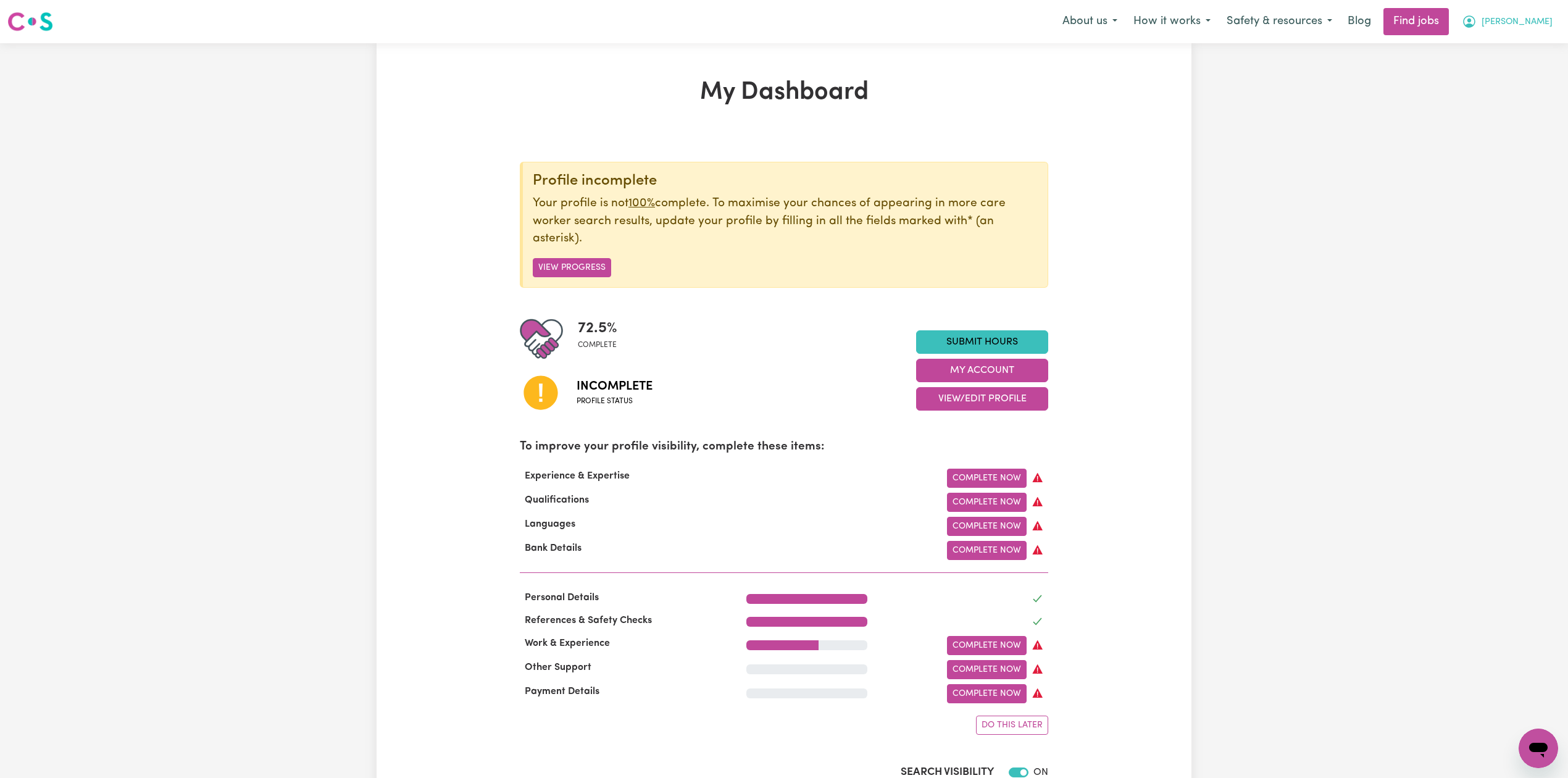
click at [1544, 17] on span "[PERSON_NAME]" at bounding box center [1517, 23] width 71 height 14
click at [1502, 90] on link "Logout" at bounding box center [1512, 94] width 98 height 23
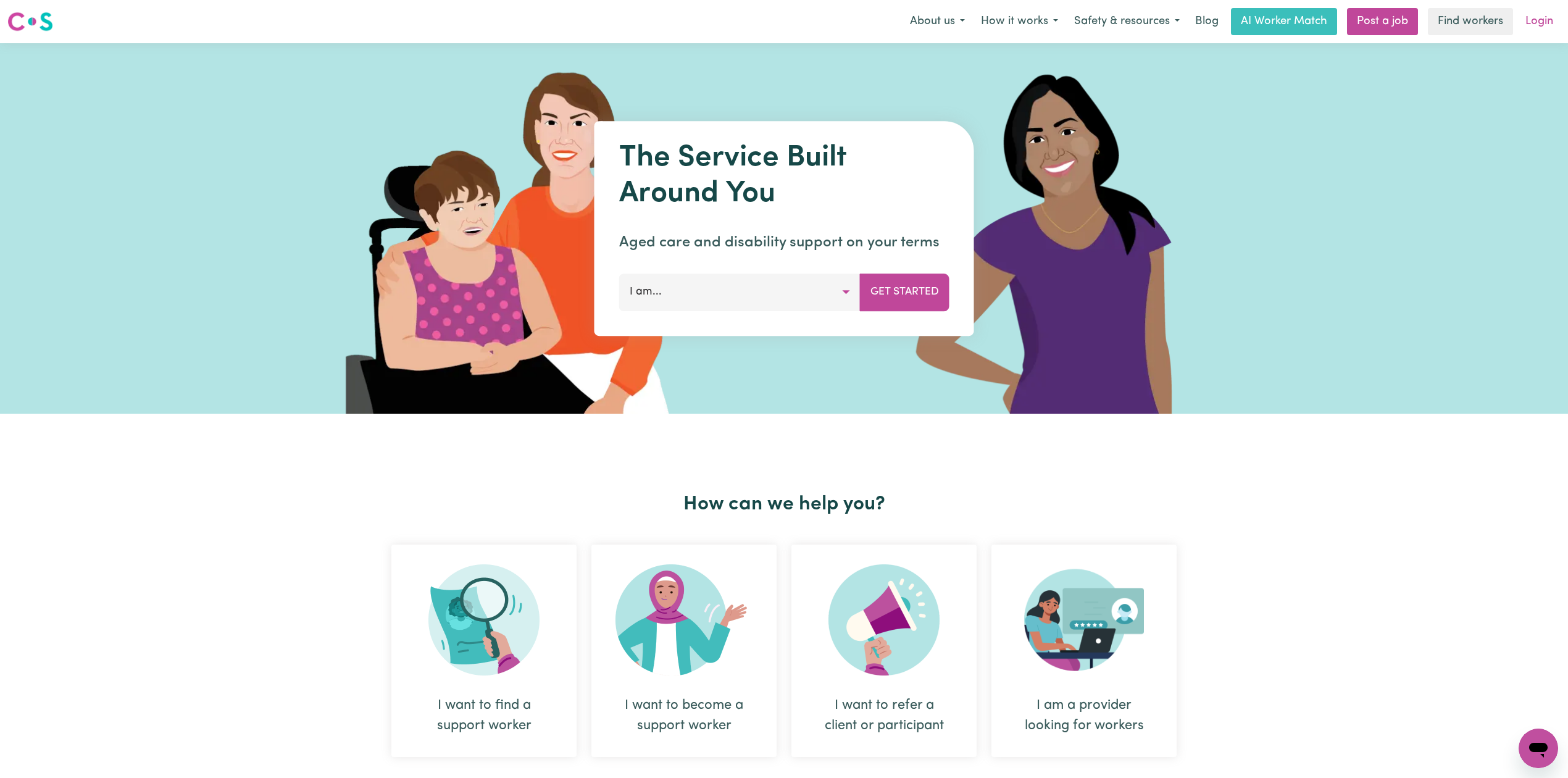
click at [1554, 20] on link "Login" at bounding box center [1539, 22] width 43 height 27
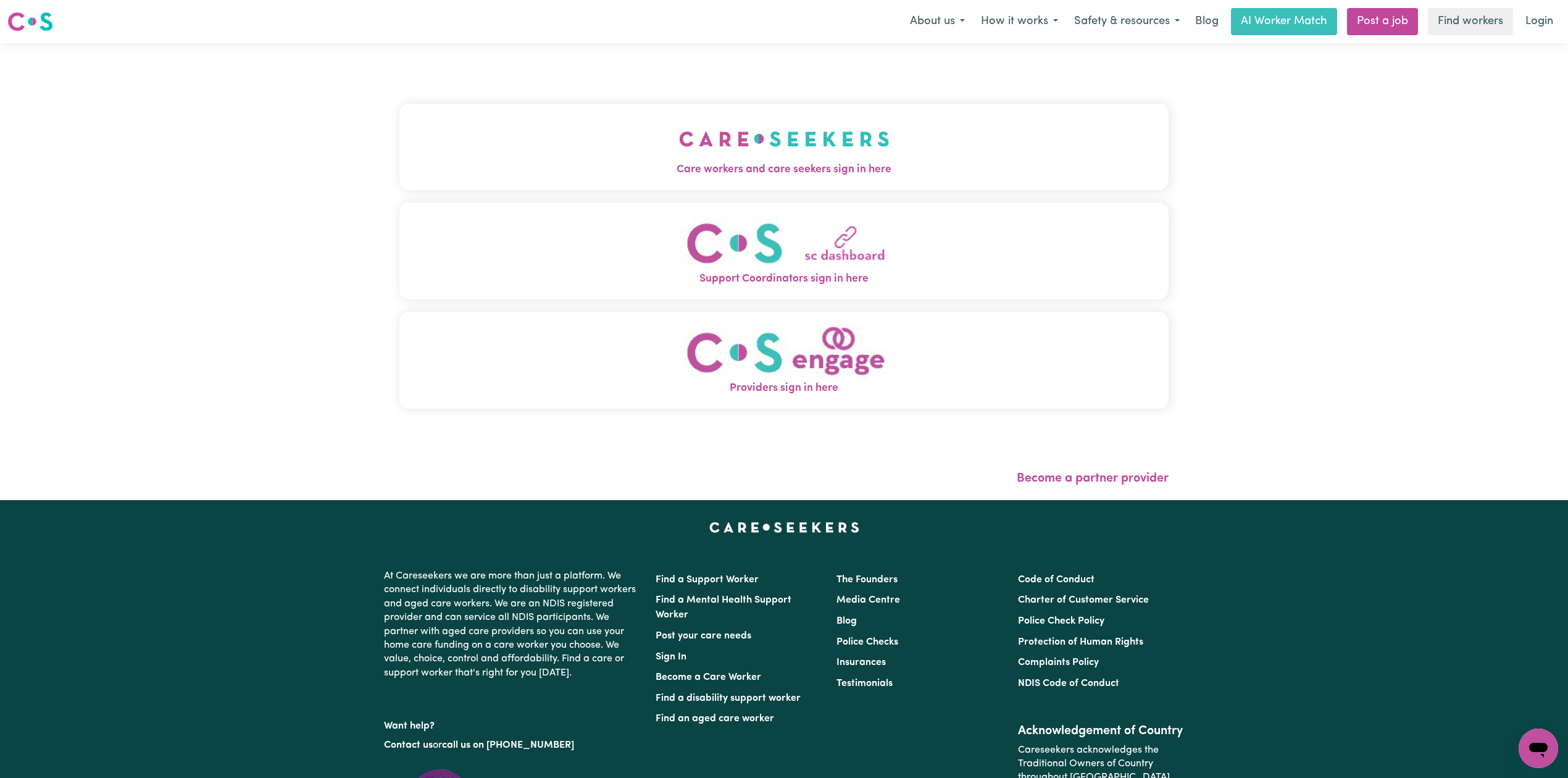
click at [687, 133] on button "Care workers and care seekers sign in here" at bounding box center [784, 147] width 769 height 87
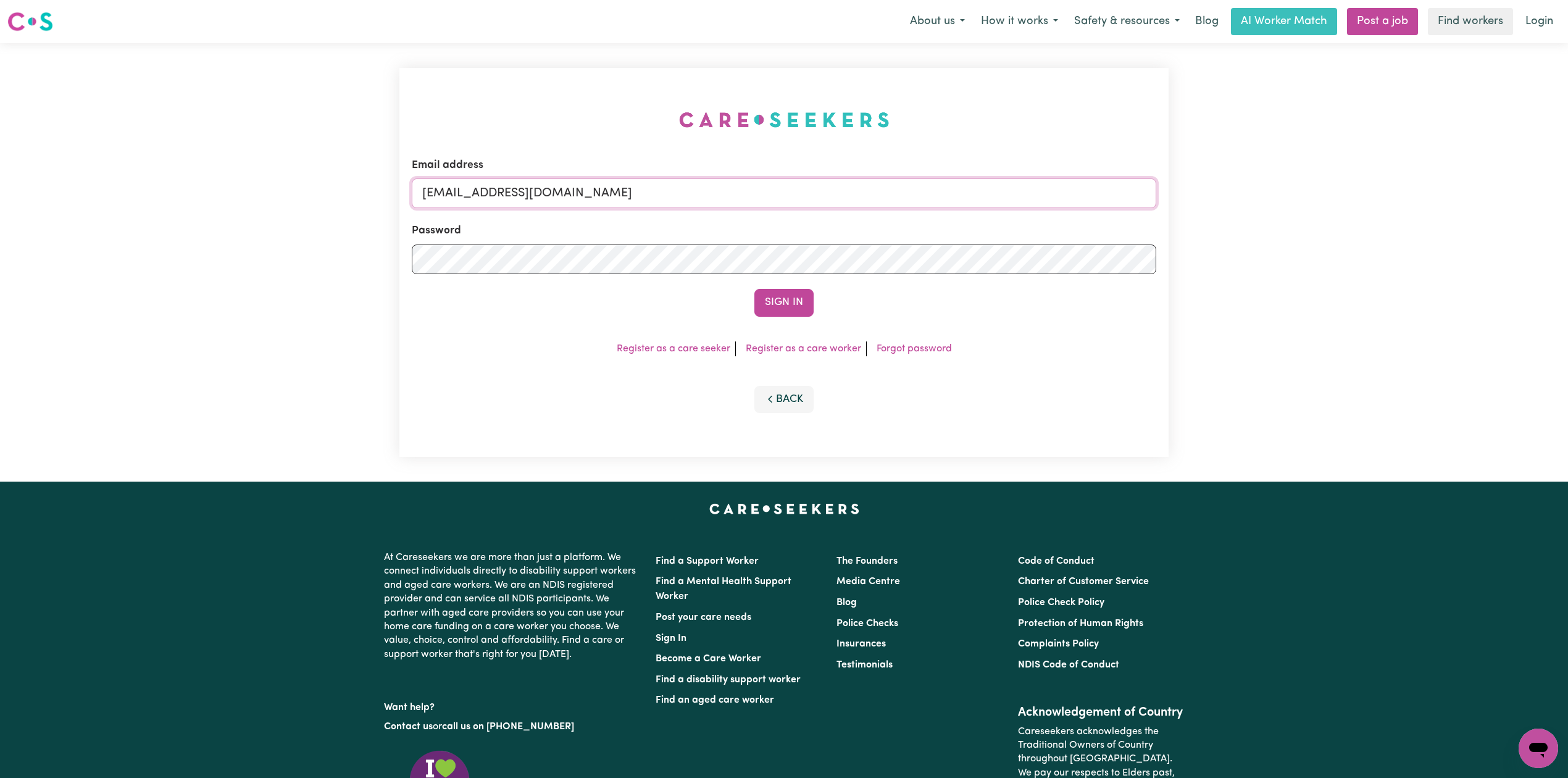
drag, startPoint x: 556, startPoint y: 191, endPoint x: 538, endPoint y: 227, distance: 40.2
click at [556, 191] on input "[EMAIL_ADDRESS][DOMAIN_NAME]" at bounding box center [784, 193] width 744 height 29
click at [487, 191] on input "Superuser~[EMAIL_ADDRESS][DOMAIN_NAME]" at bounding box center [784, 193] width 744 height 29
click at [488, 191] on input "Superuser~[EMAIL_ADDRESS][DOMAIN_NAME]" at bounding box center [784, 193] width 744 height 29
drag, startPoint x: 486, startPoint y: 188, endPoint x: 788, endPoint y: 186, distance: 302.0
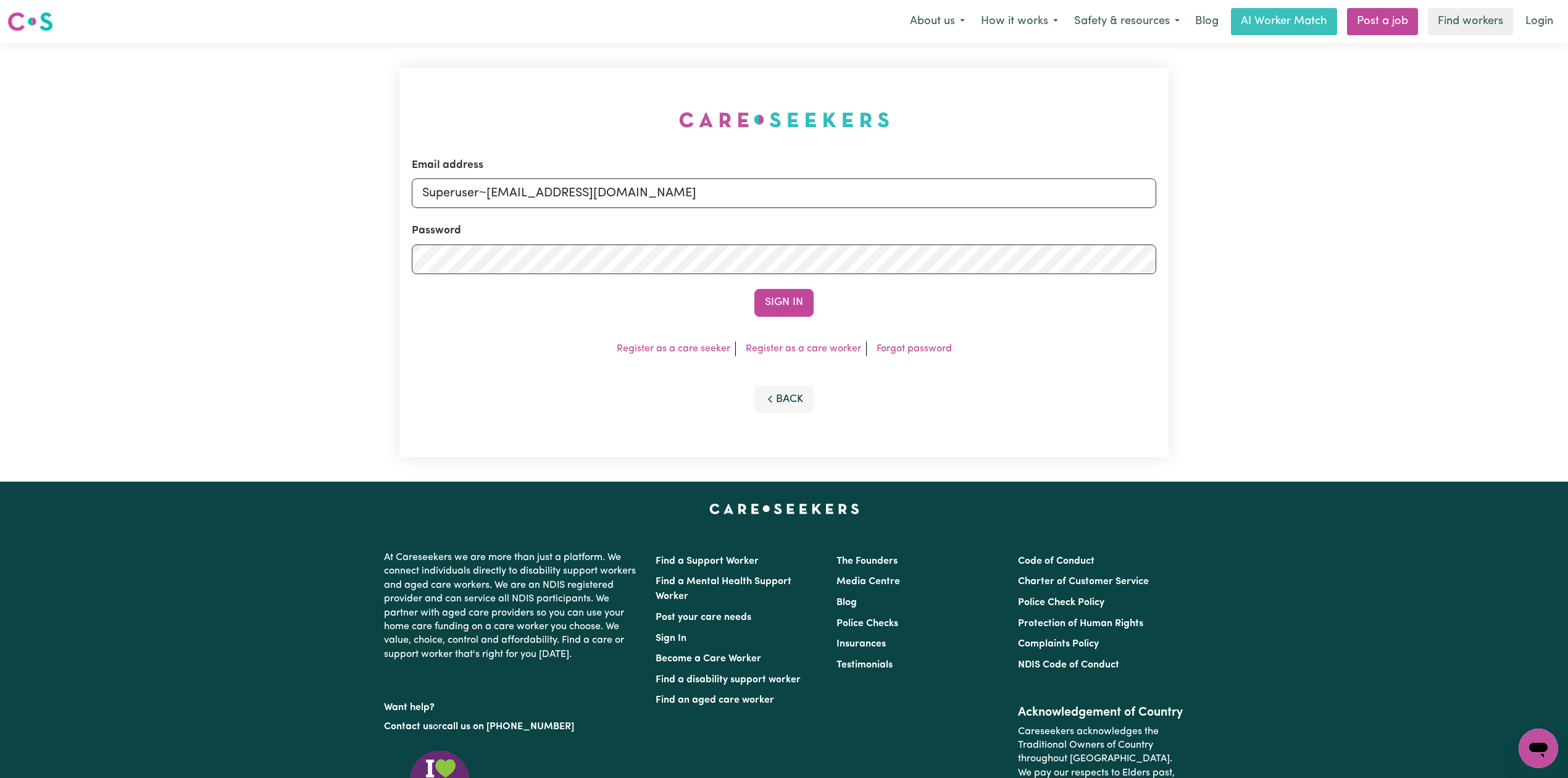
click at [788, 186] on input "Superuser~[EMAIL_ADDRESS][DOMAIN_NAME]" at bounding box center [784, 193] width 744 height 29
type input "Superuser~[EMAIL_ADDRESS][DOMAIN_NAME]"
click at [781, 301] on button "Sign In" at bounding box center [784, 303] width 59 height 27
